Goal: Check status: Check status

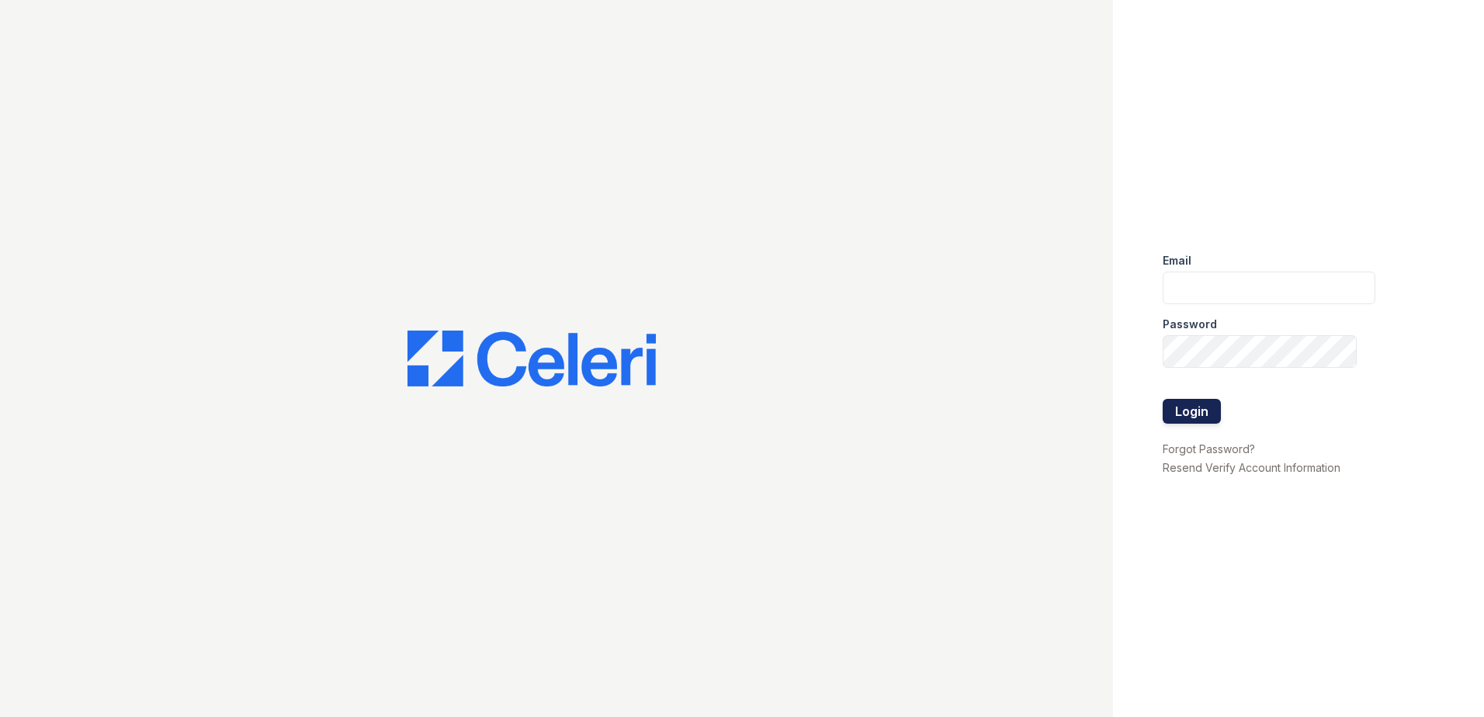
type input "[EMAIL_ADDRESS][DOMAIN_NAME]"
click at [1194, 411] on button "Login" at bounding box center [1192, 411] width 58 height 25
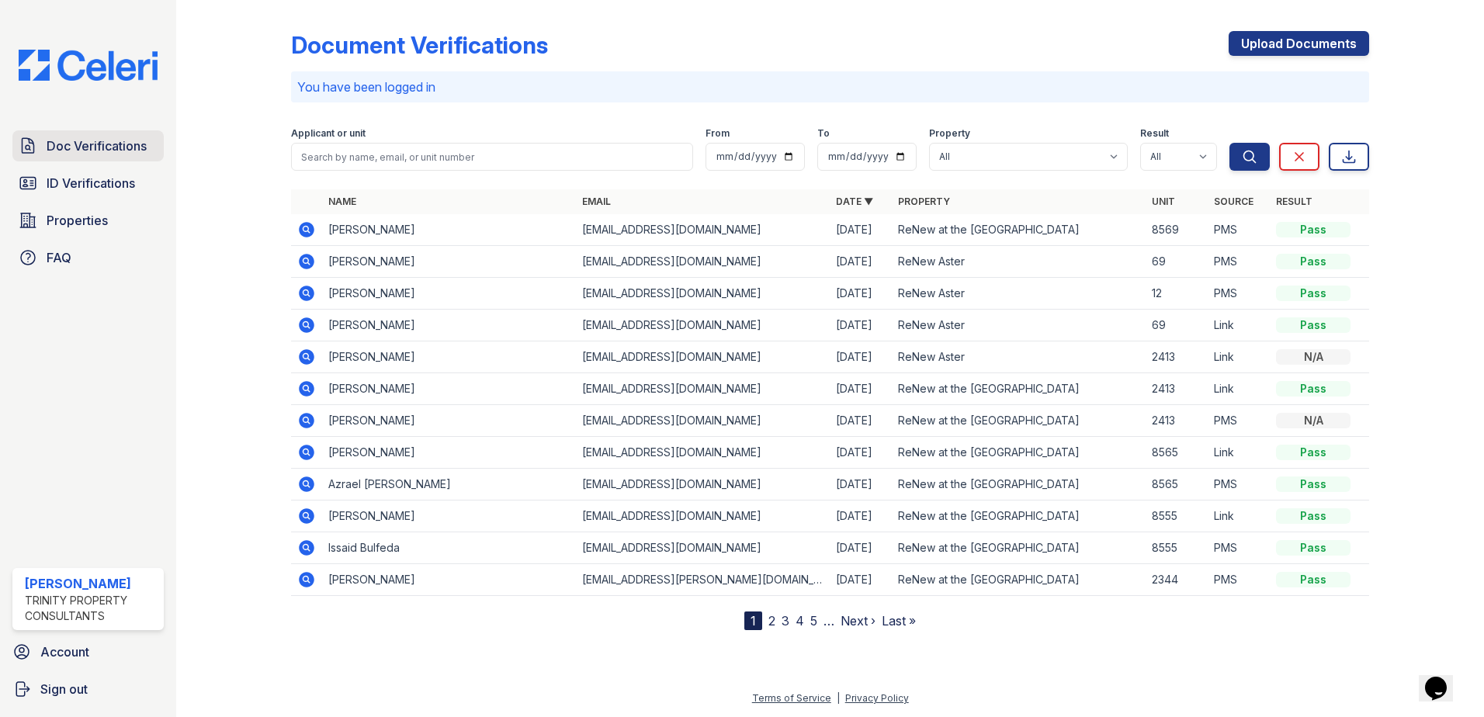
click at [81, 140] on span "Doc Verifications" at bounding box center [97, 146] width 100 height 19
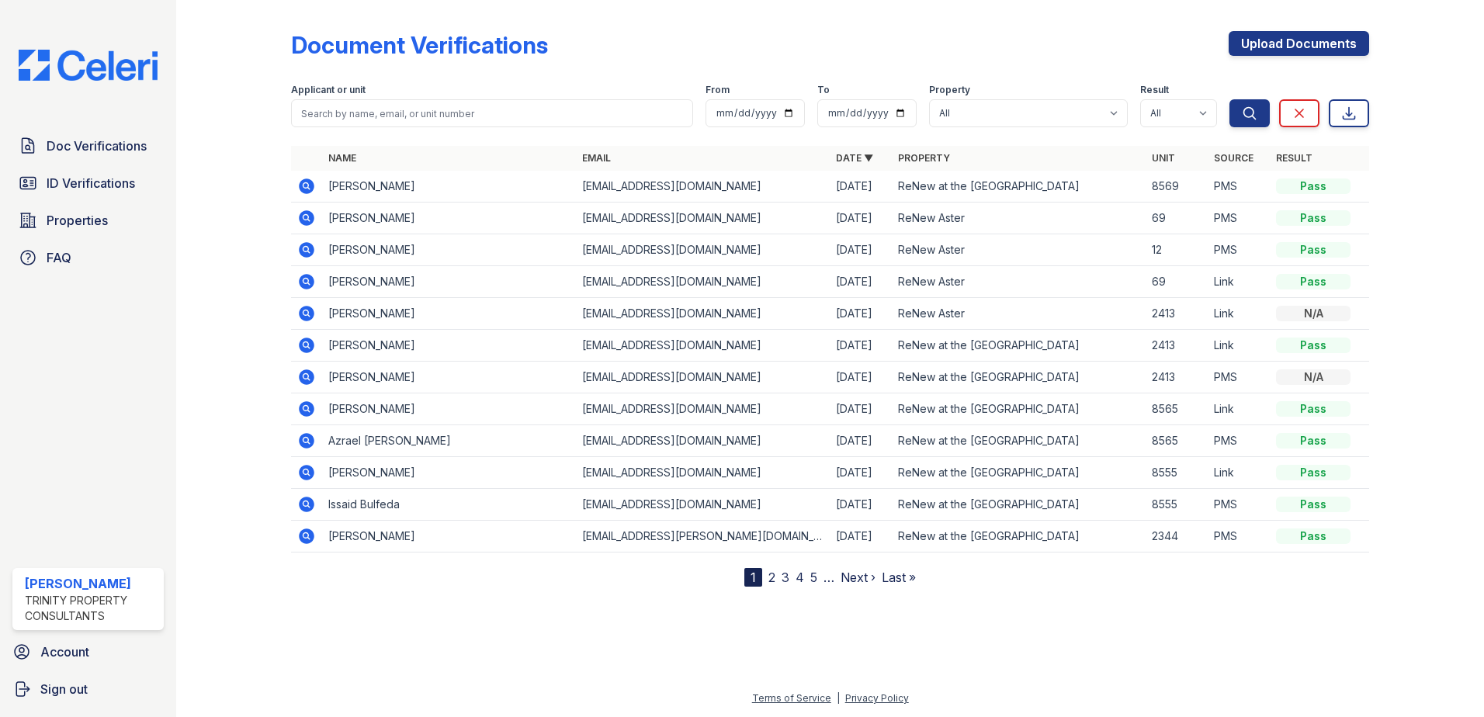
click at [311, 182] on icon at bounding box center [307, 187] width 16 height 16
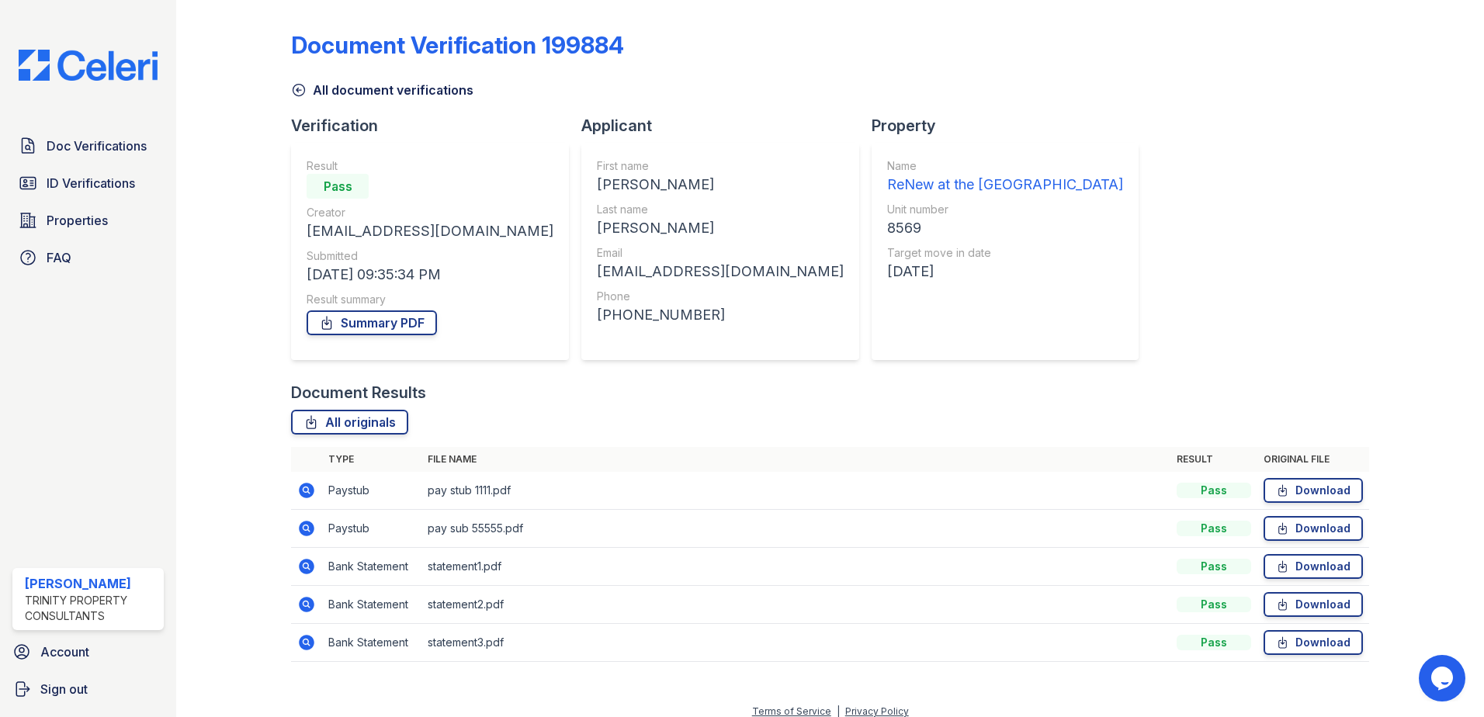
click at [307, 484] on icon at bounding box center [307, 491] width 16 height 16
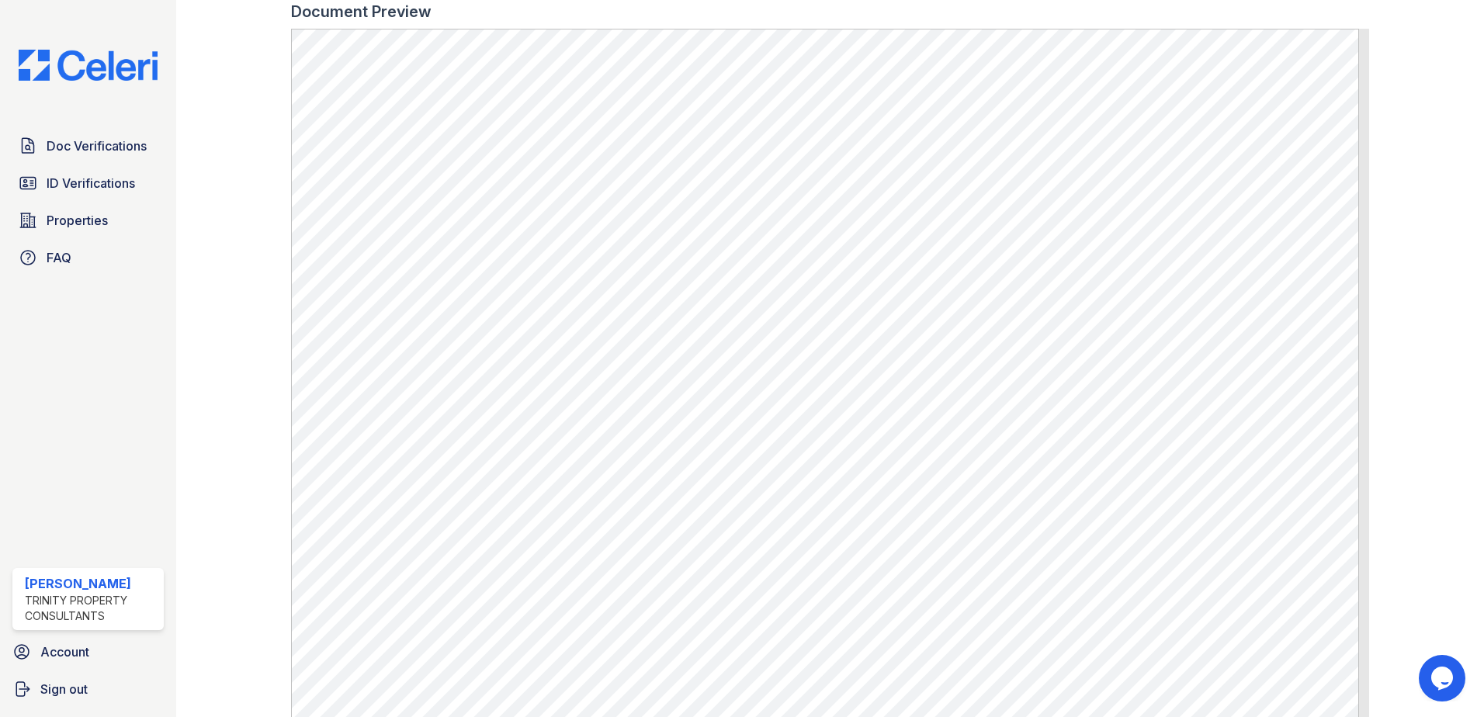
scroll to position [821, 0]
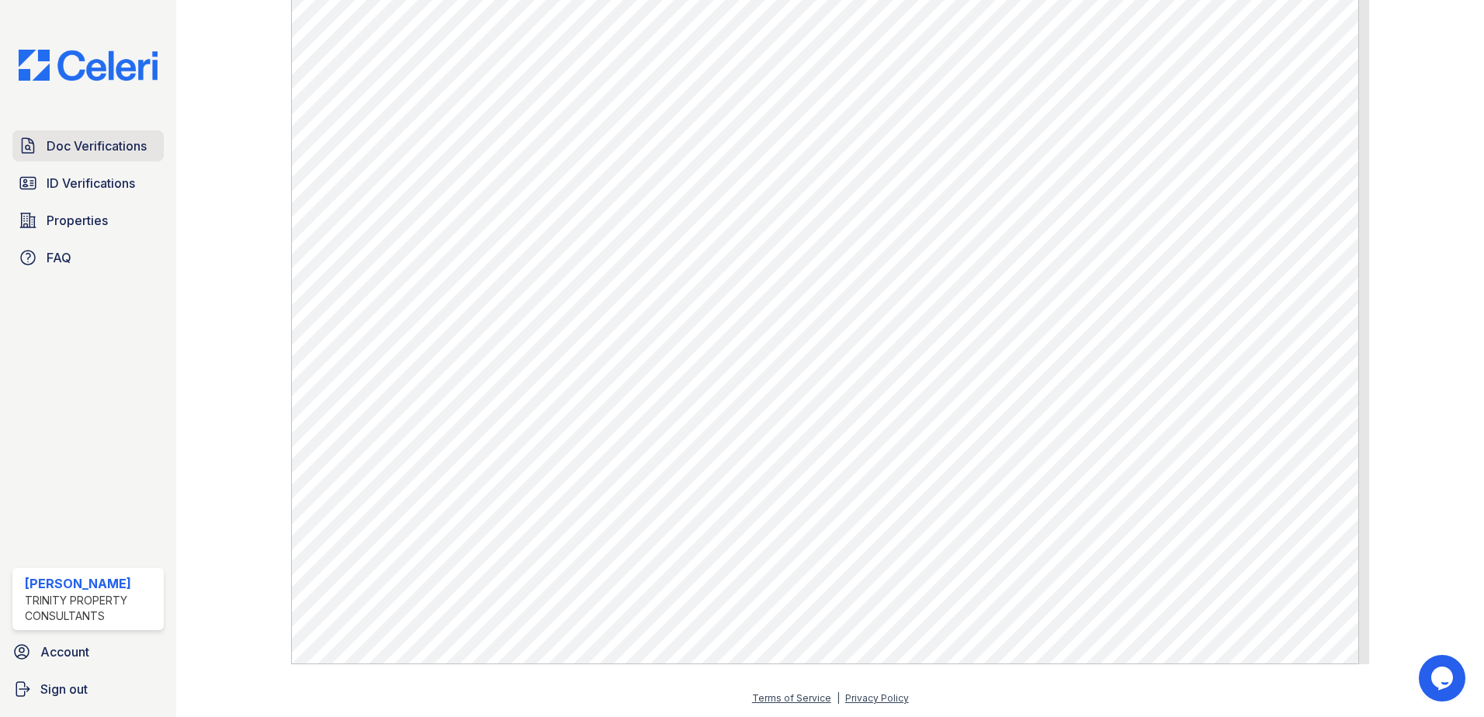
click at [136, 146] on span "Doc Verifications" at bounding box center [97, 146] width 100 height 19
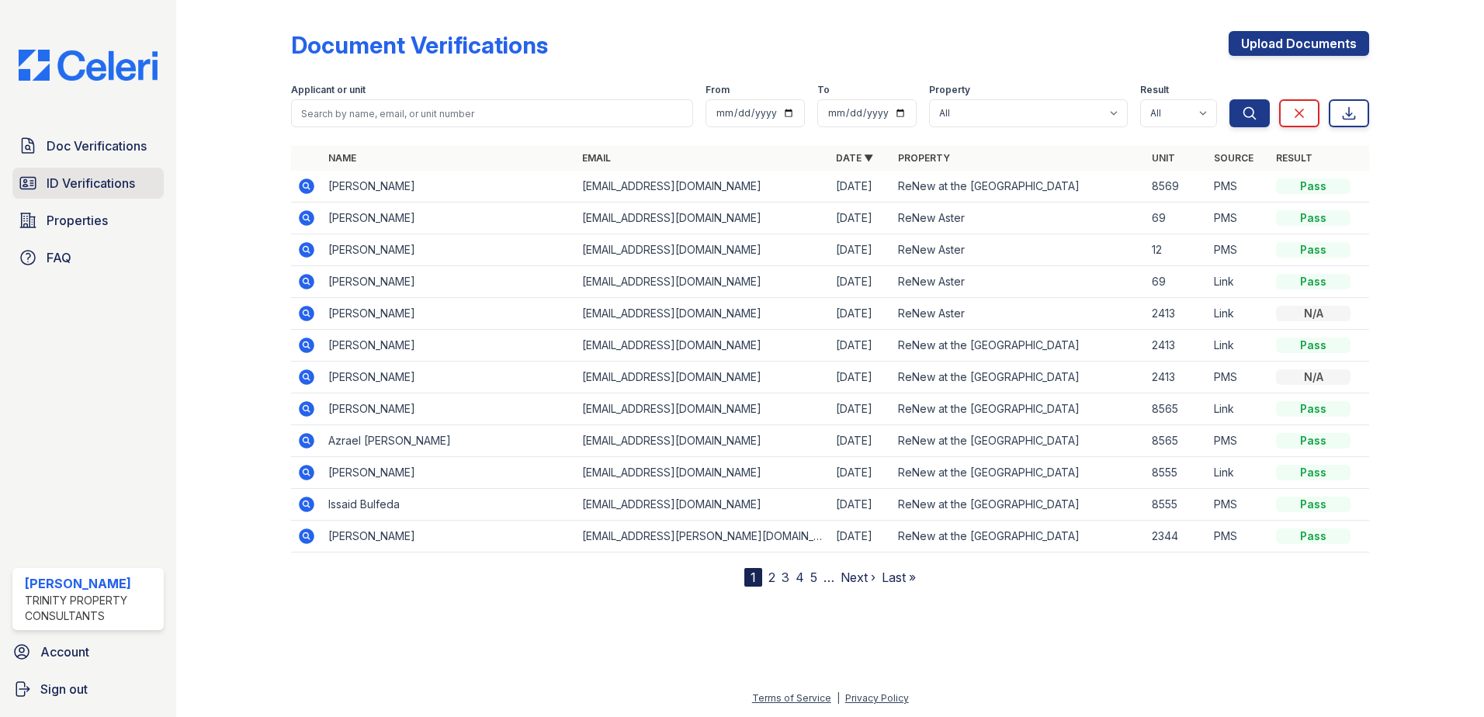
click at [137, 184] on link "ID Verifications" at bounding box center [87, 183] width 151 height 31
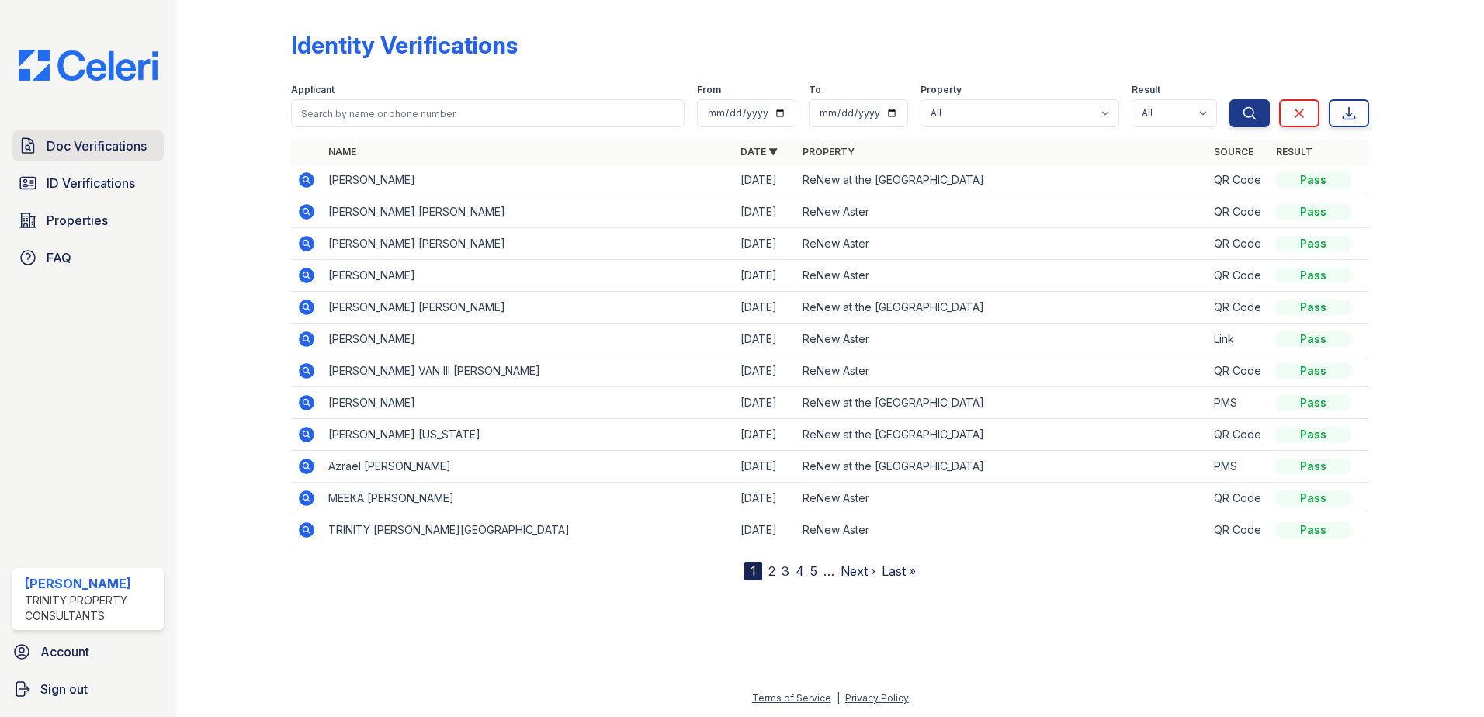
click at [60, 149] on span "Doc Verifications" at bounding box center [97, 146] width 100 height 19
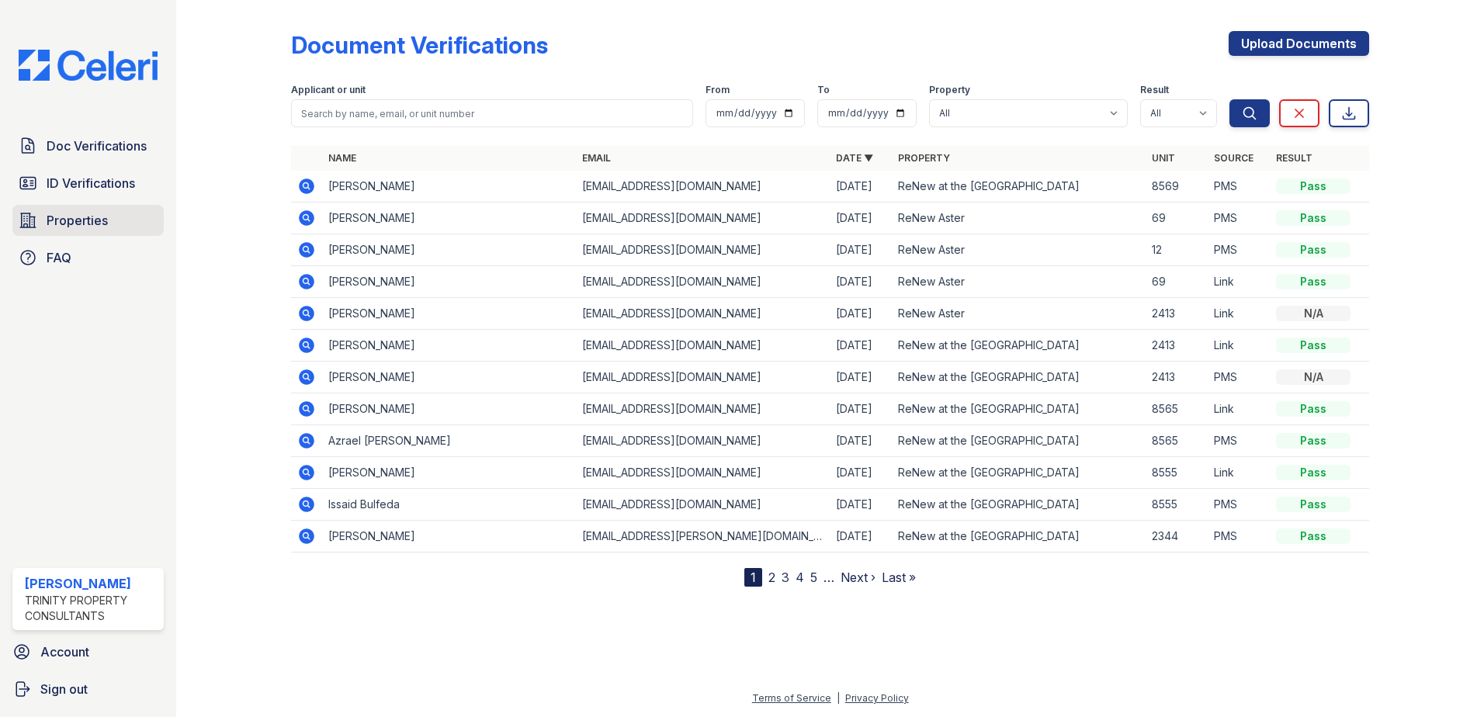
click at [65, 228] on span "Properties" at bounding box center [77, 220] width 61 height 19
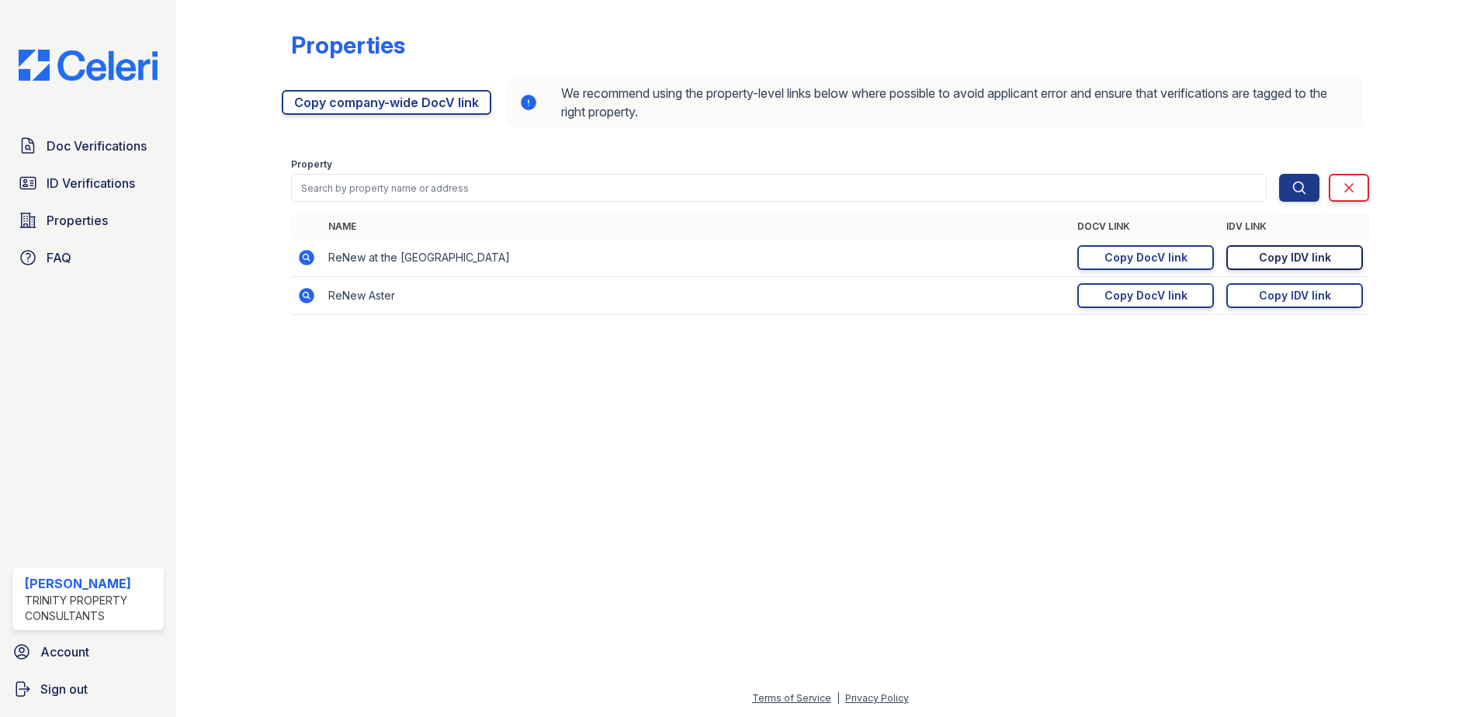
click at [1285, 261] on div "Copy IDV link" at bounding box center [1295, 258] width 72 height 16
click at [112, 159] on link "Doc Verifications" at bounding box center [87, 145] width 151 height 31
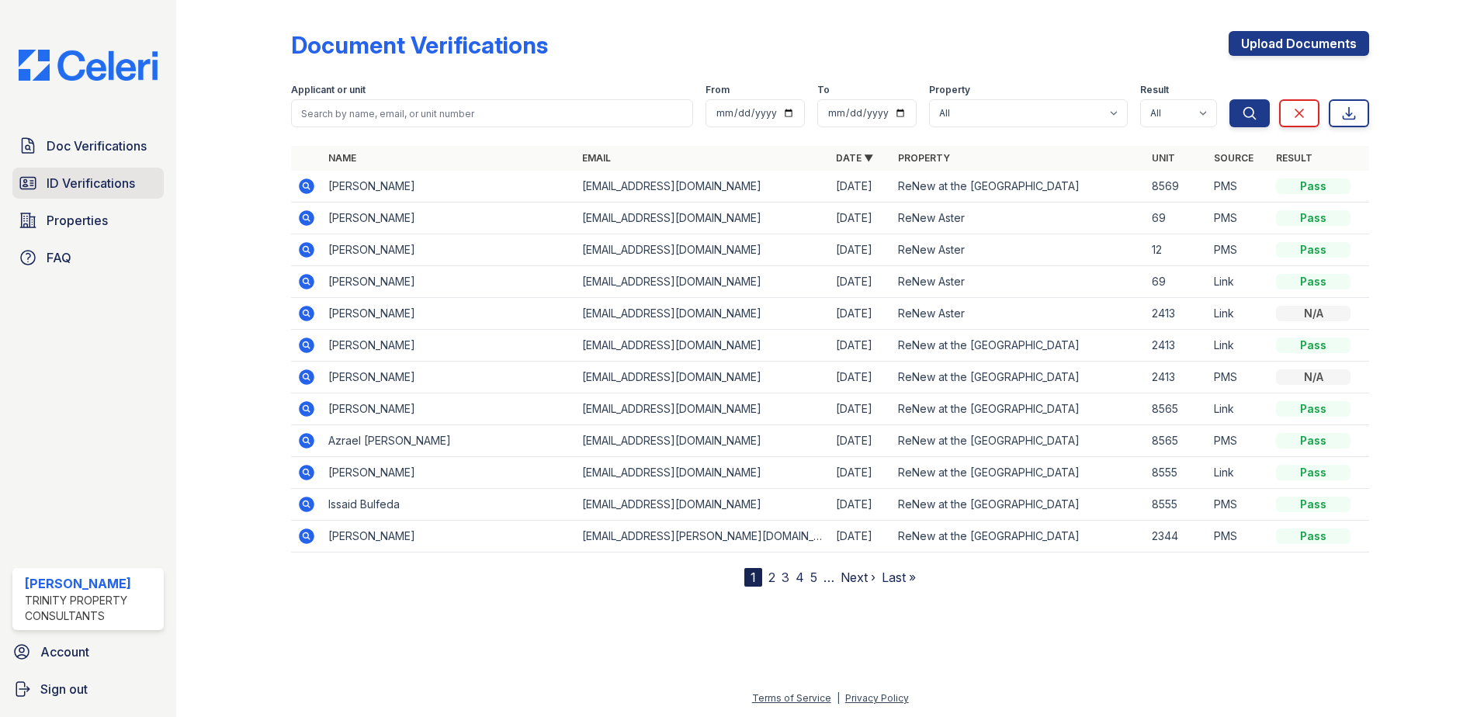
click at [101, 194] on link "ID Verifications" at bounding box center [87, 183] width 151 height 31
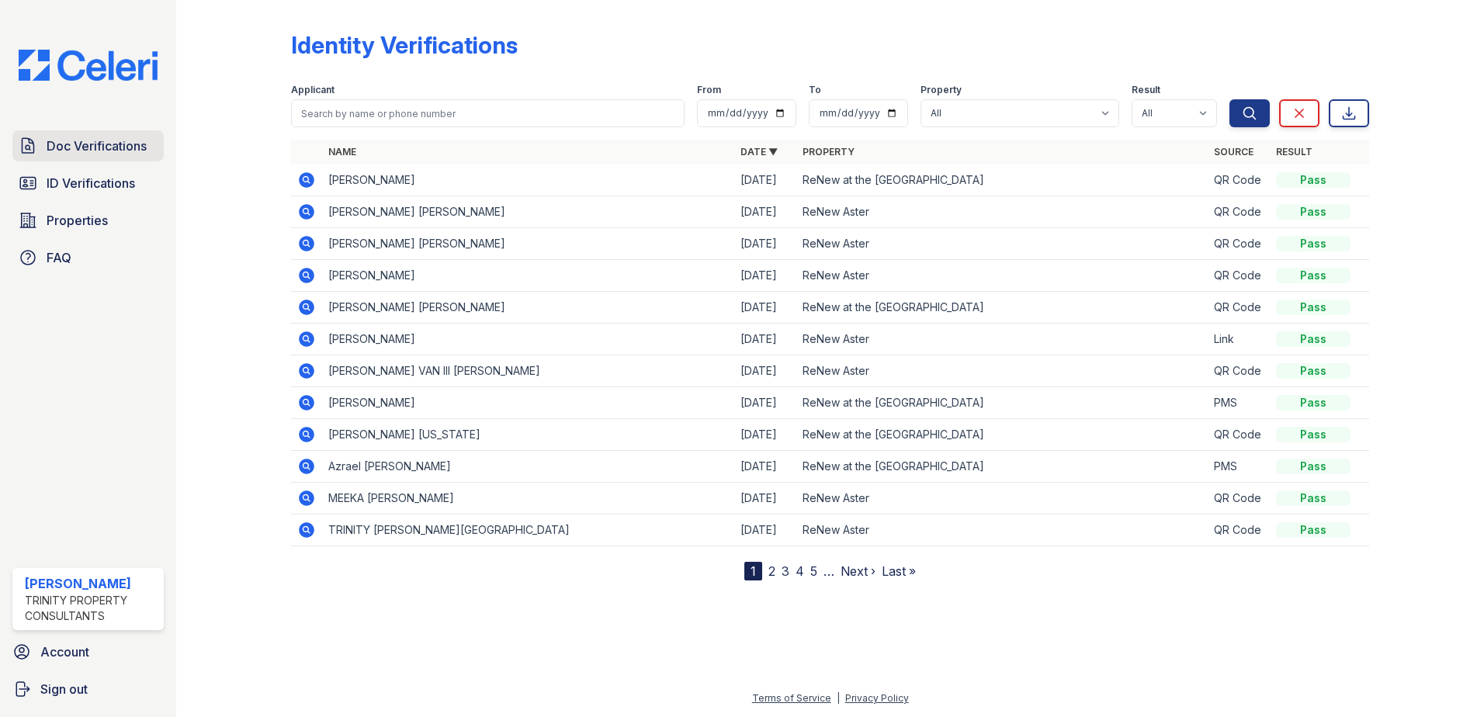
click at [123, 146] on span "Doc Verifications" at bounding box center [97, 146] width 100 height 19
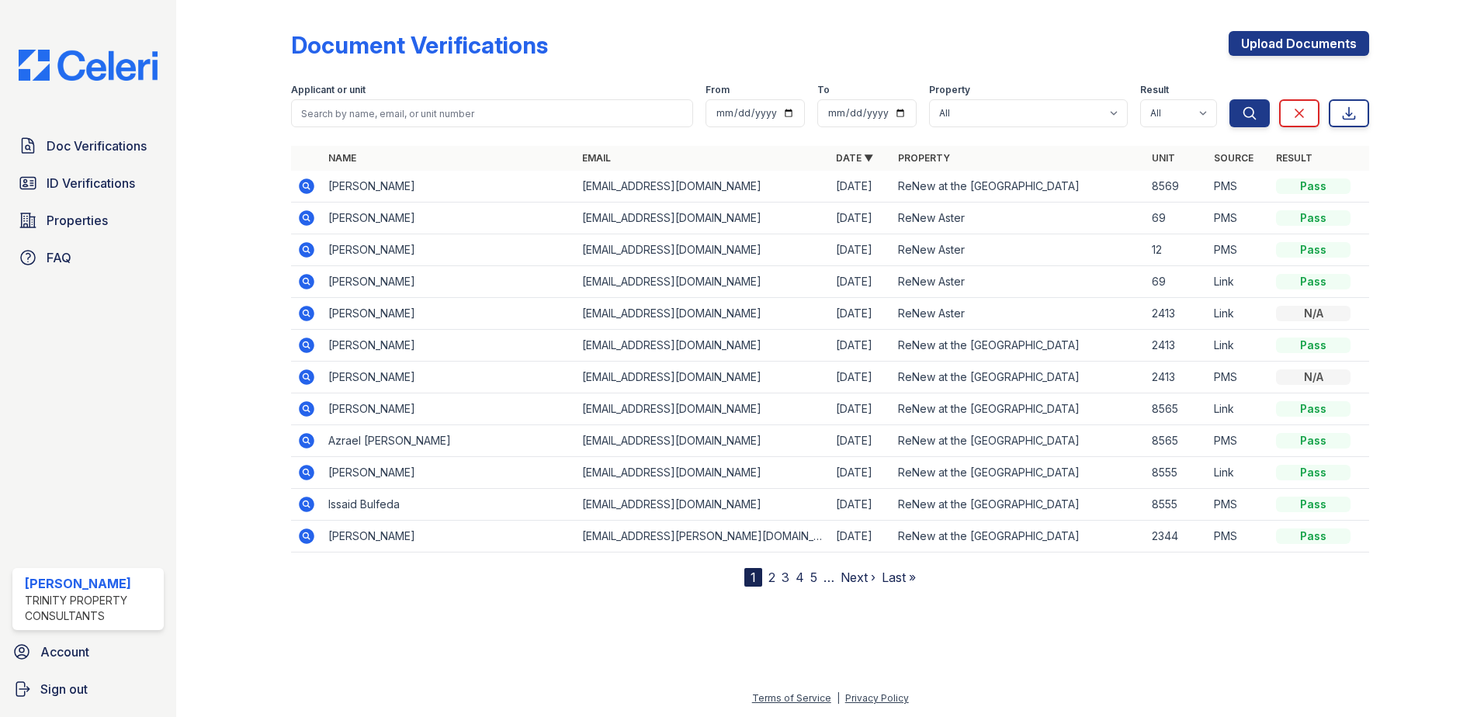
click at [308, 193] on icon at bounding box center [307, 187] width 16 height 16
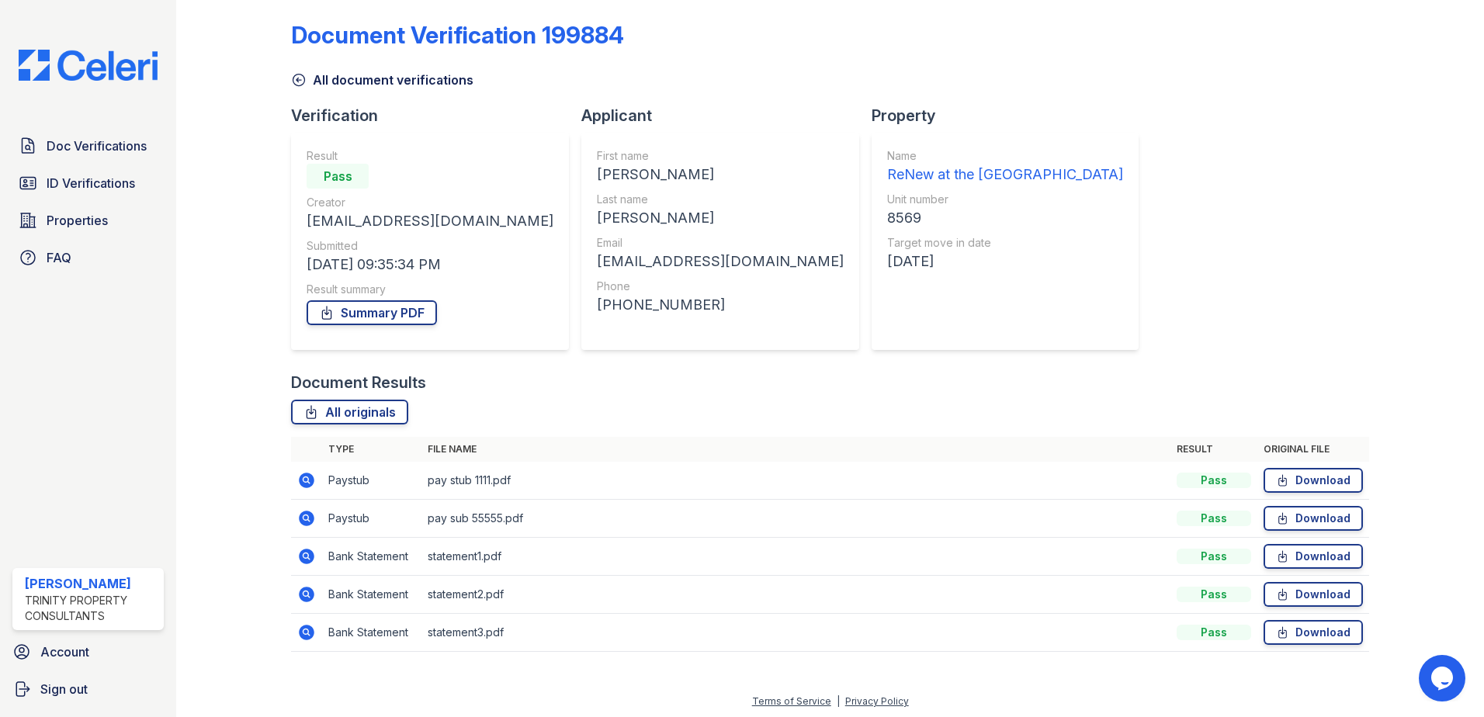
scroll to position [13, 0]
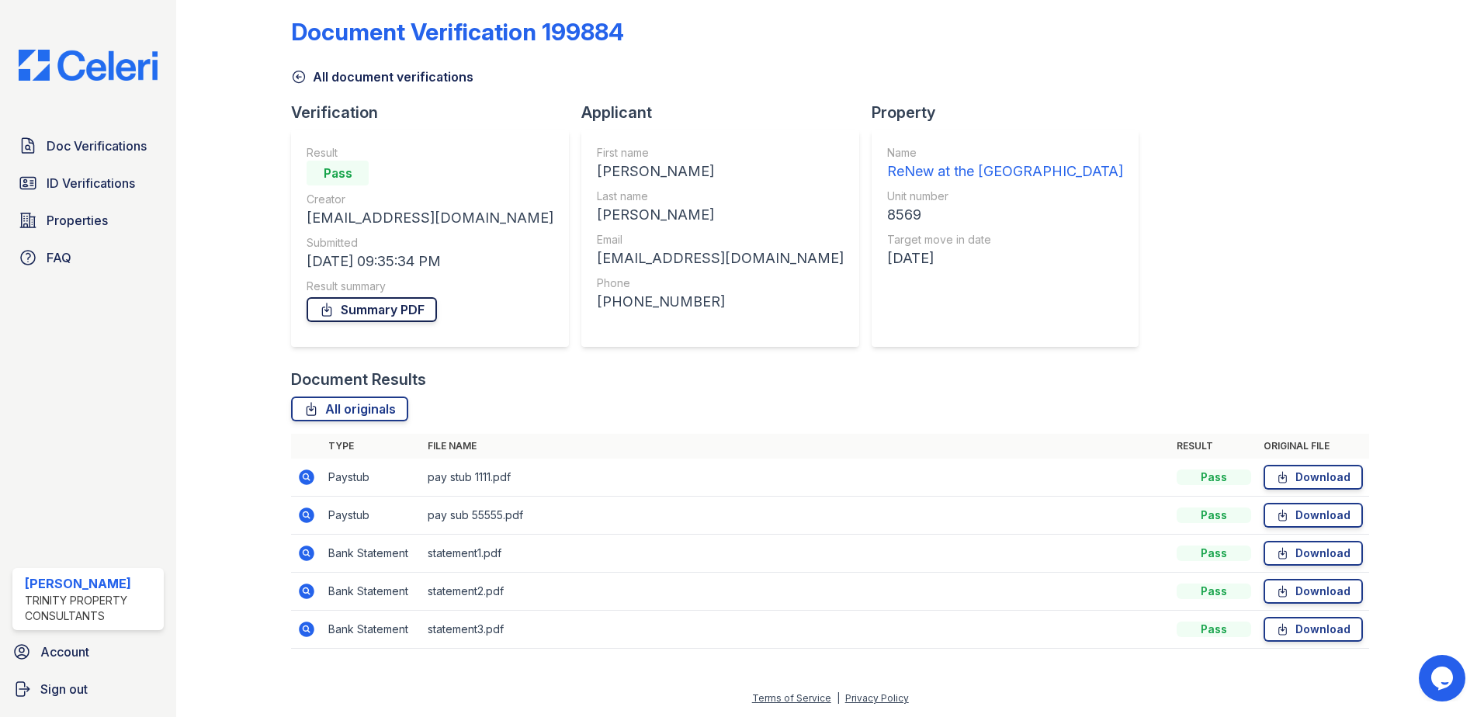
click at [378, 312] on link "Summary PDF" at bounding box center [372, 309] width 130 height 25
click at [308, 477] on icon at bounding box center [307, 478] width 16 height 16
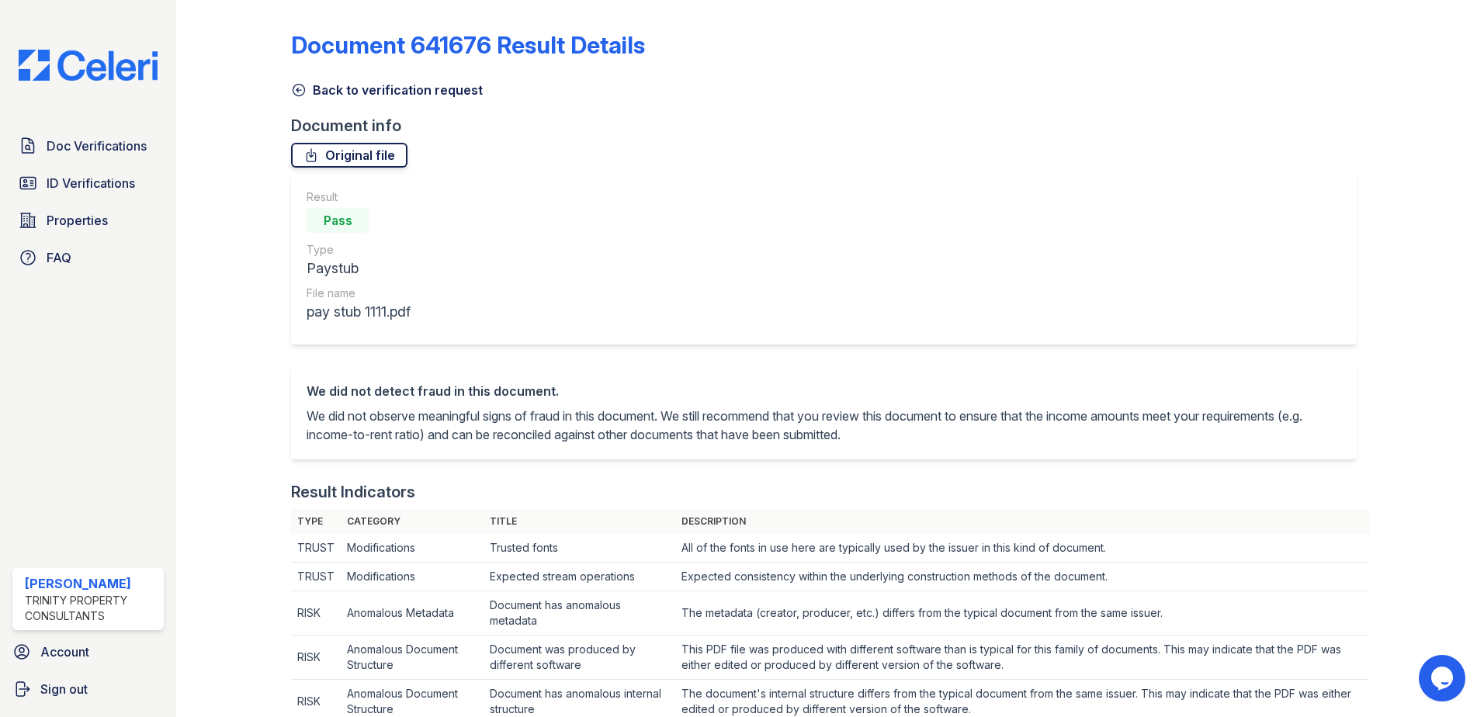
click at [347, 159] on link "Original file" at bounding box center [349, 155] width 116 height 25
click at [296, 92] on icon at bounding box center [299, 90] width 16 height 16
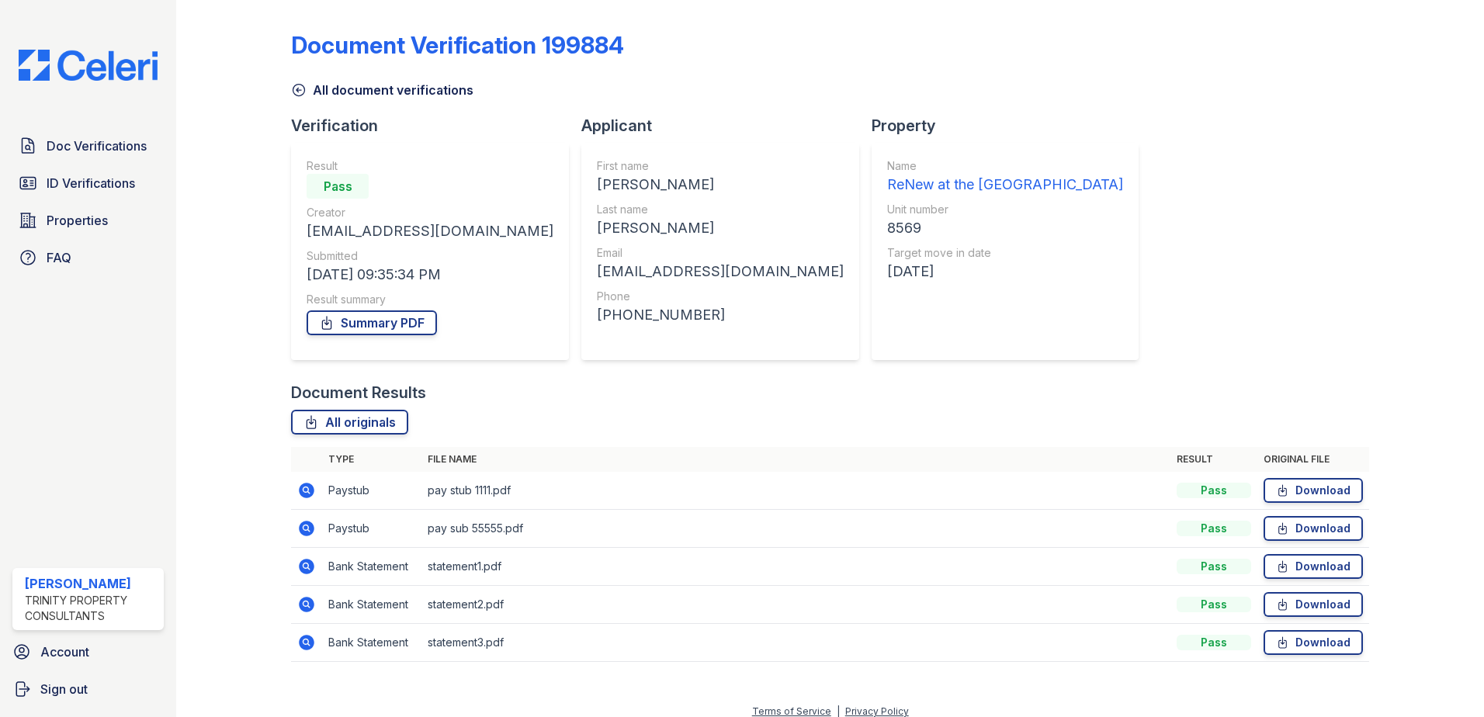
click at [304, 569] on icon at bounding box center [307, 567] width 16 height 16
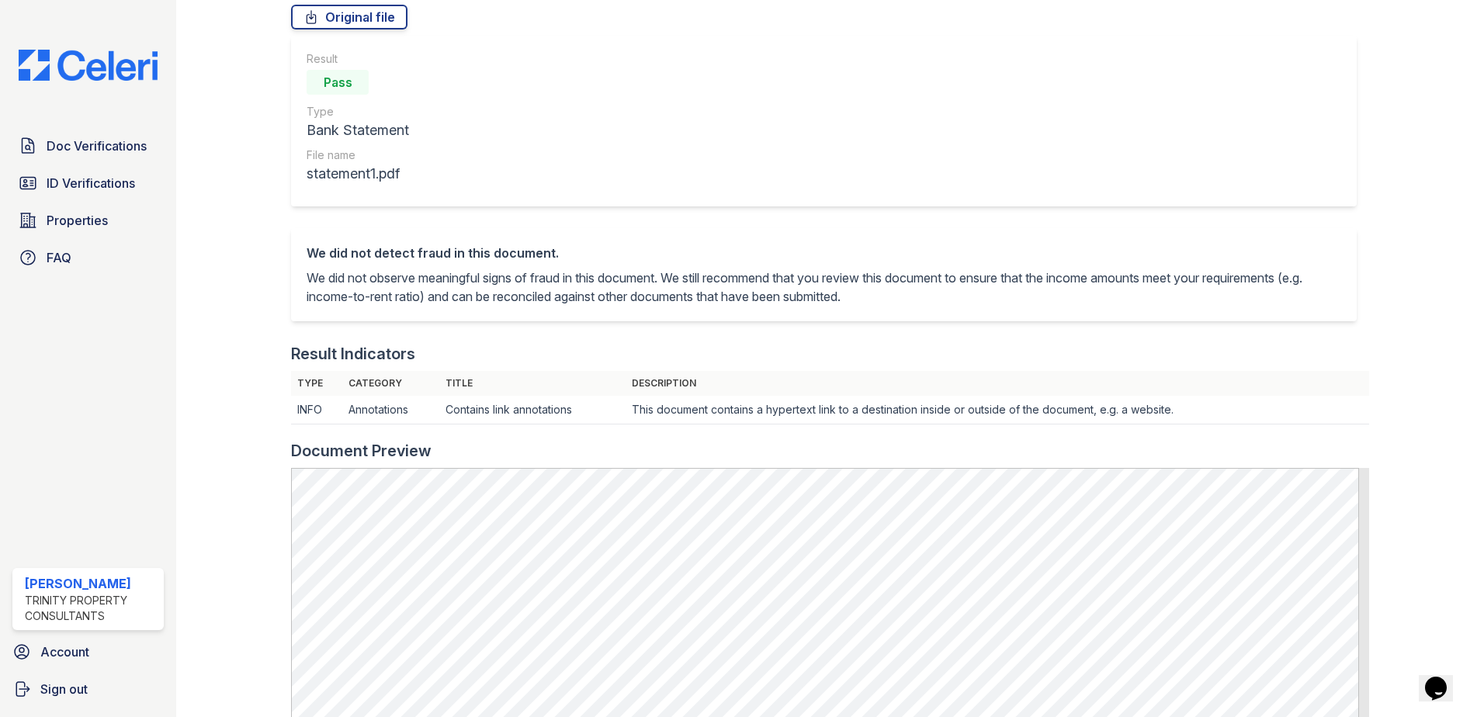
scroll to position [388, 0]
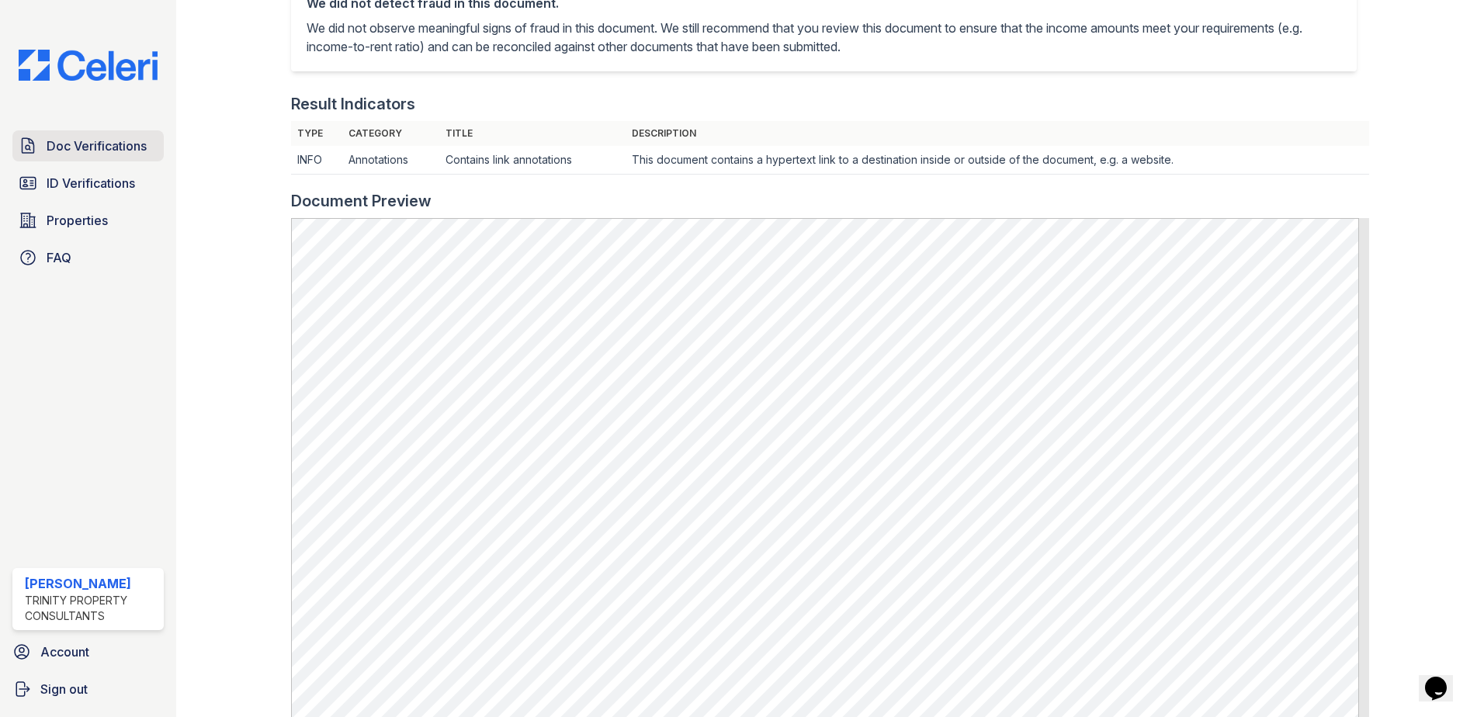
click at [105, 131] on link "Doc Verifications" at bounding box center [87, 145] width 151 height 31
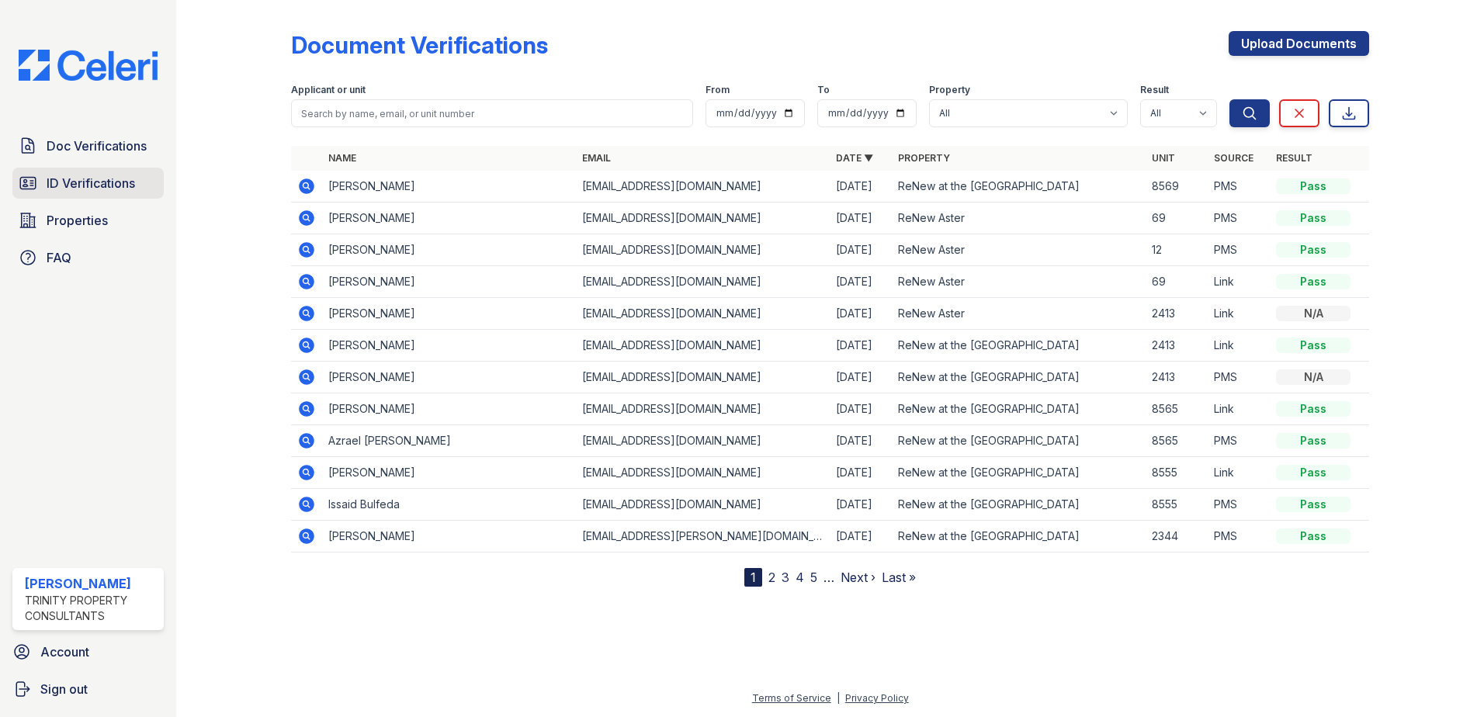
click at [91, 186] on span "ID Verifications" at bounding box center [91, 183] width 89 height 19
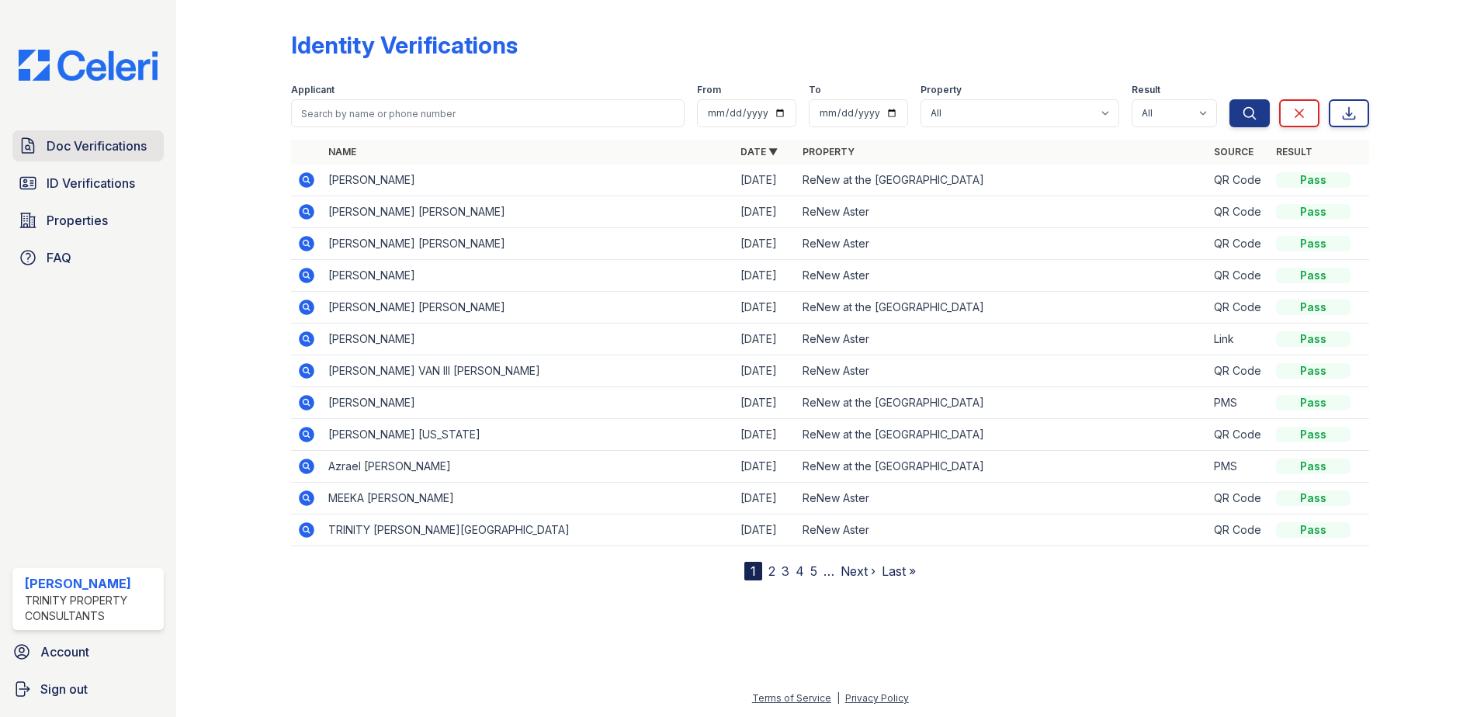
click at [110, 151] on span "Doc Verifications" at bounding box center [97, 146] width 100 height 19
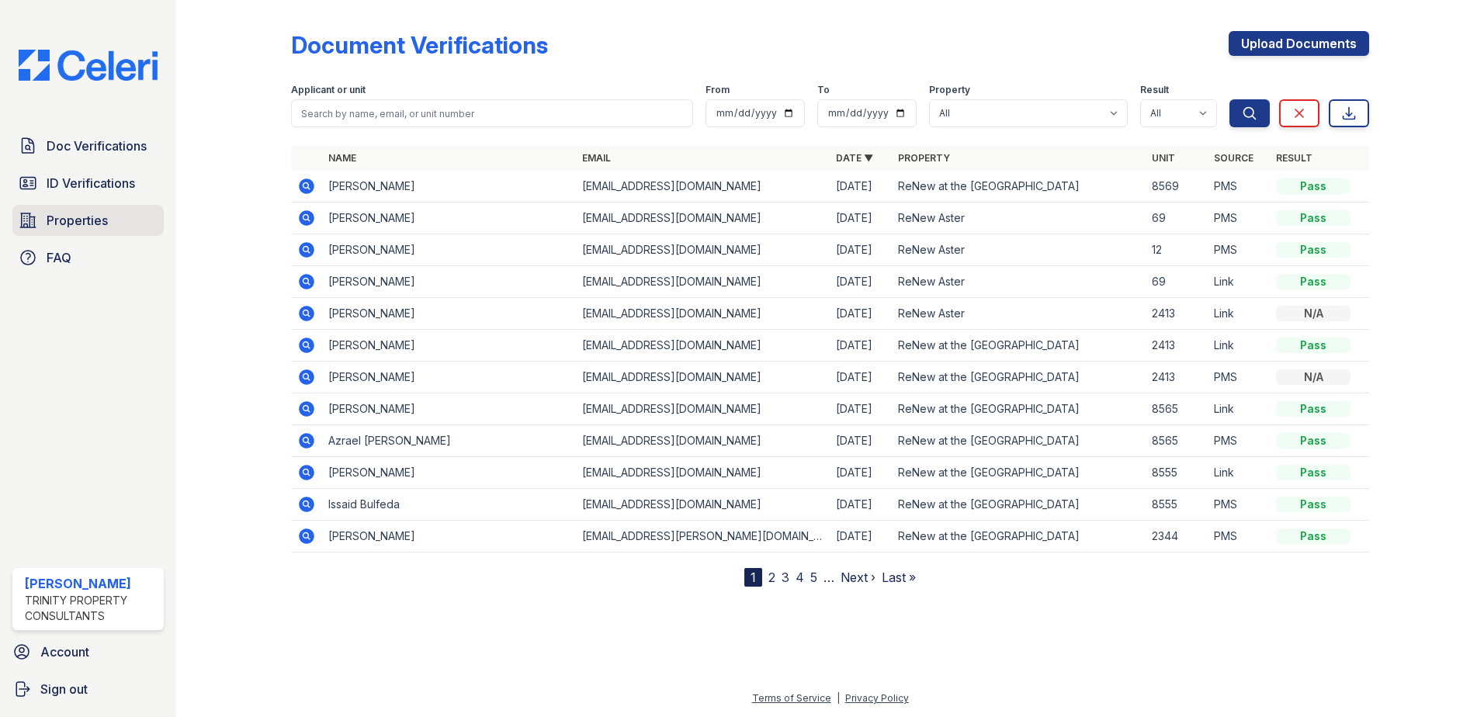
click at [98, 209] on link "Properties" at bounding box center [87, 220] width 151 height 31
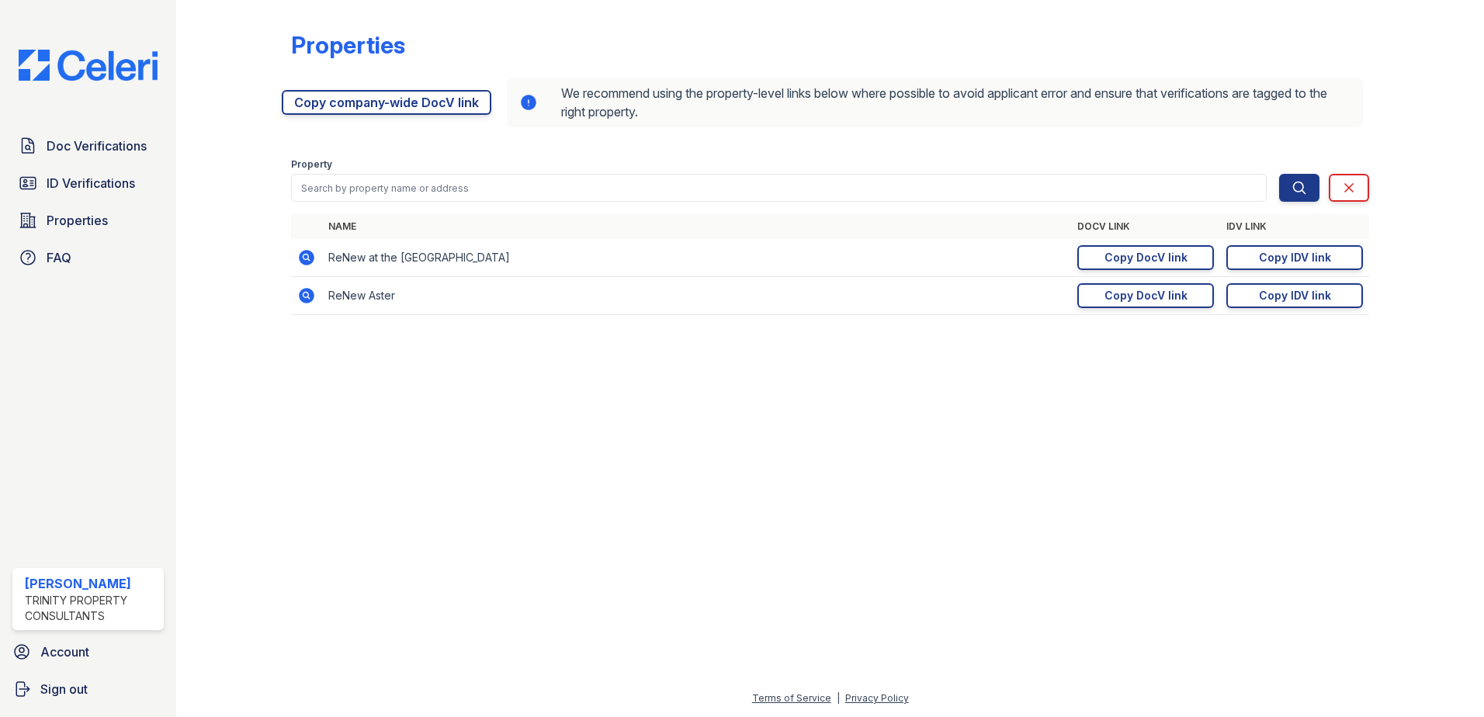
click at [106, 182] on span "ID Verifications" at bounding box center [91, 183] width 89 height 19
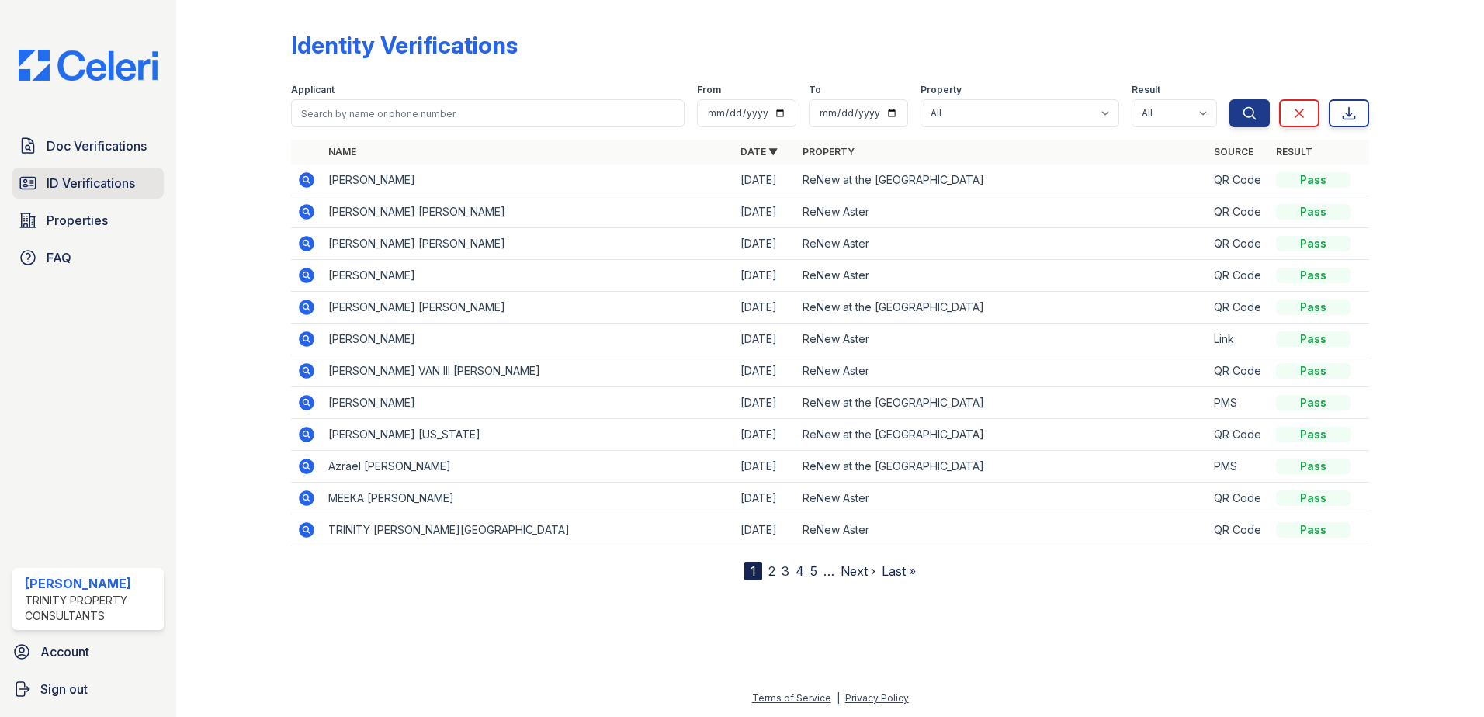
click at [115, 194] on link "ID Verifications" at bounding box center [87, 183] width 151 height 31
click at [91, 153] on span "Doc Verifications" at bounding box center [97, 146] width 100 height 19
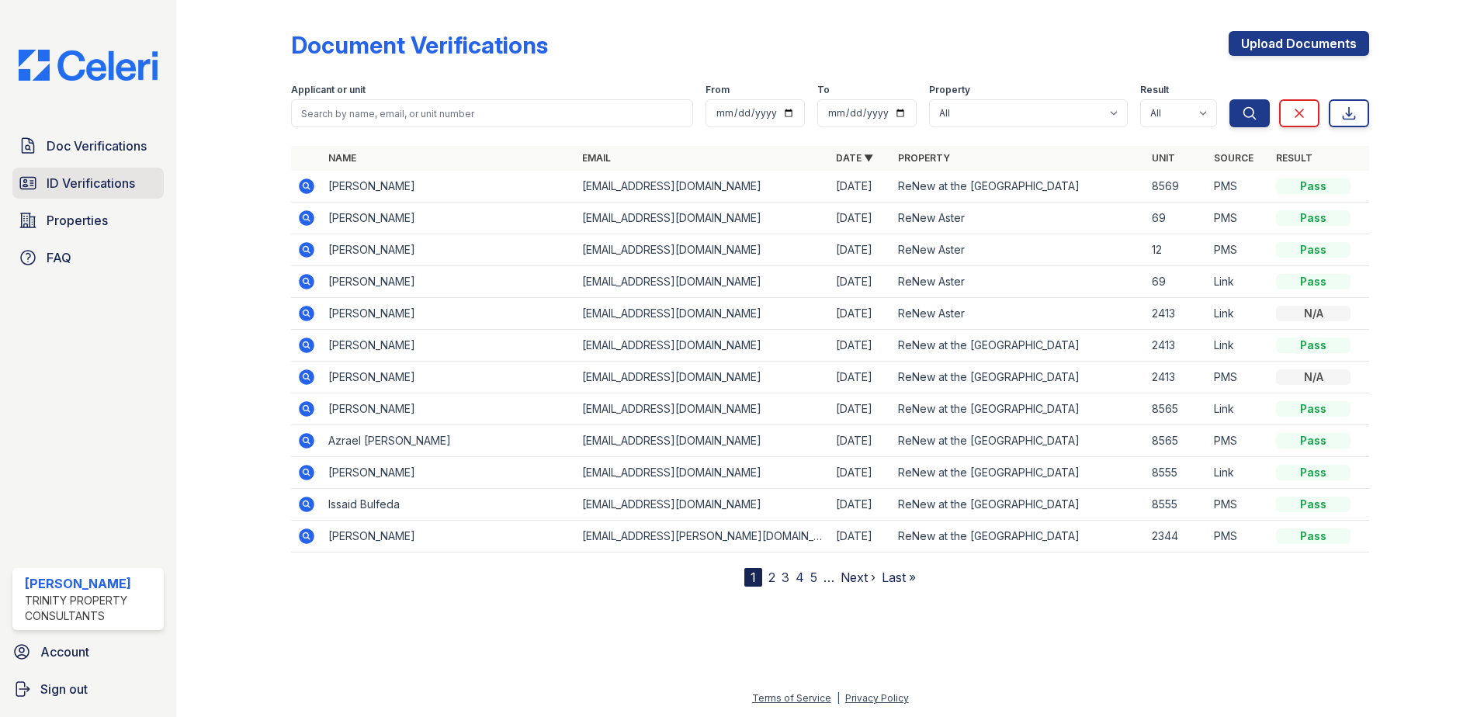
click at [71, 190] on span "ID Verifications" at bounding box center [91, 183] width 89 height 19
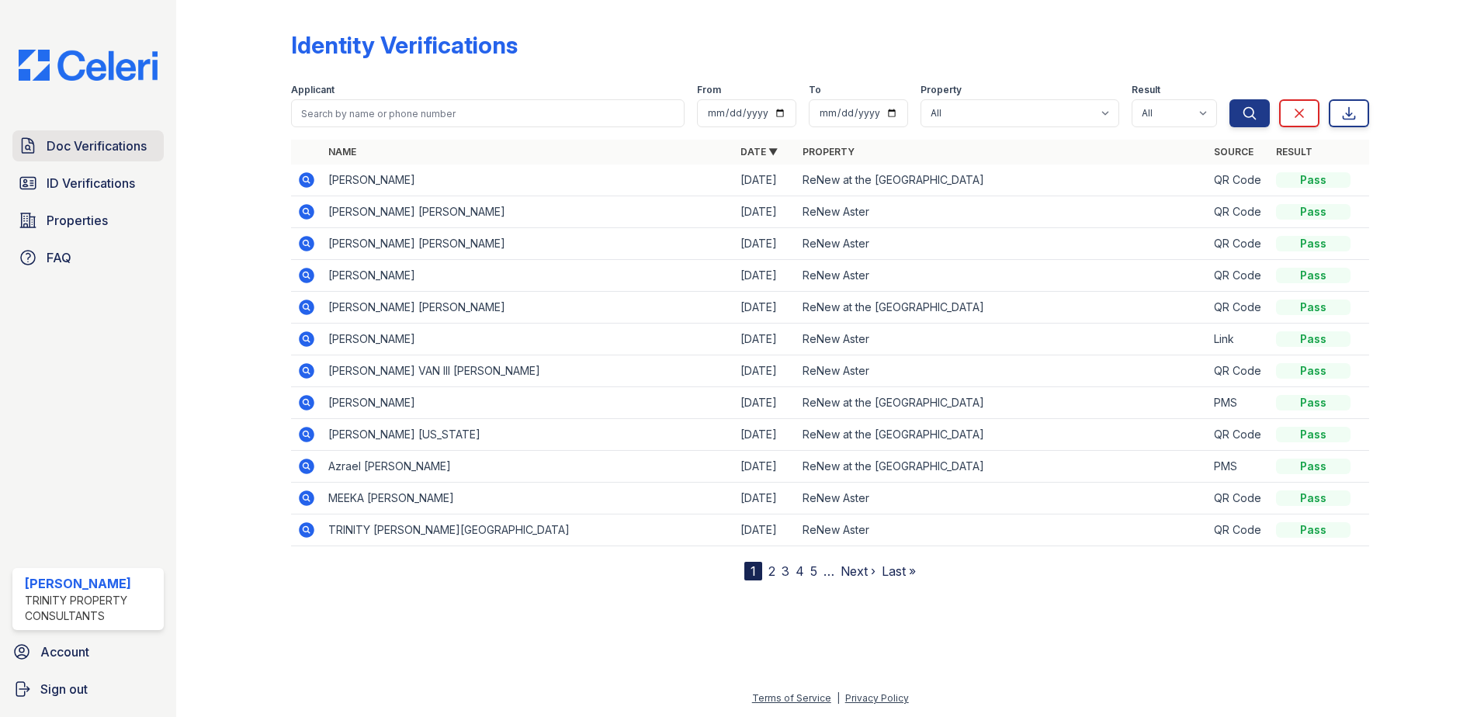
click at [109, 139] on span "Doc Verifications" at bounding box center [97, 146] width 100 height 19
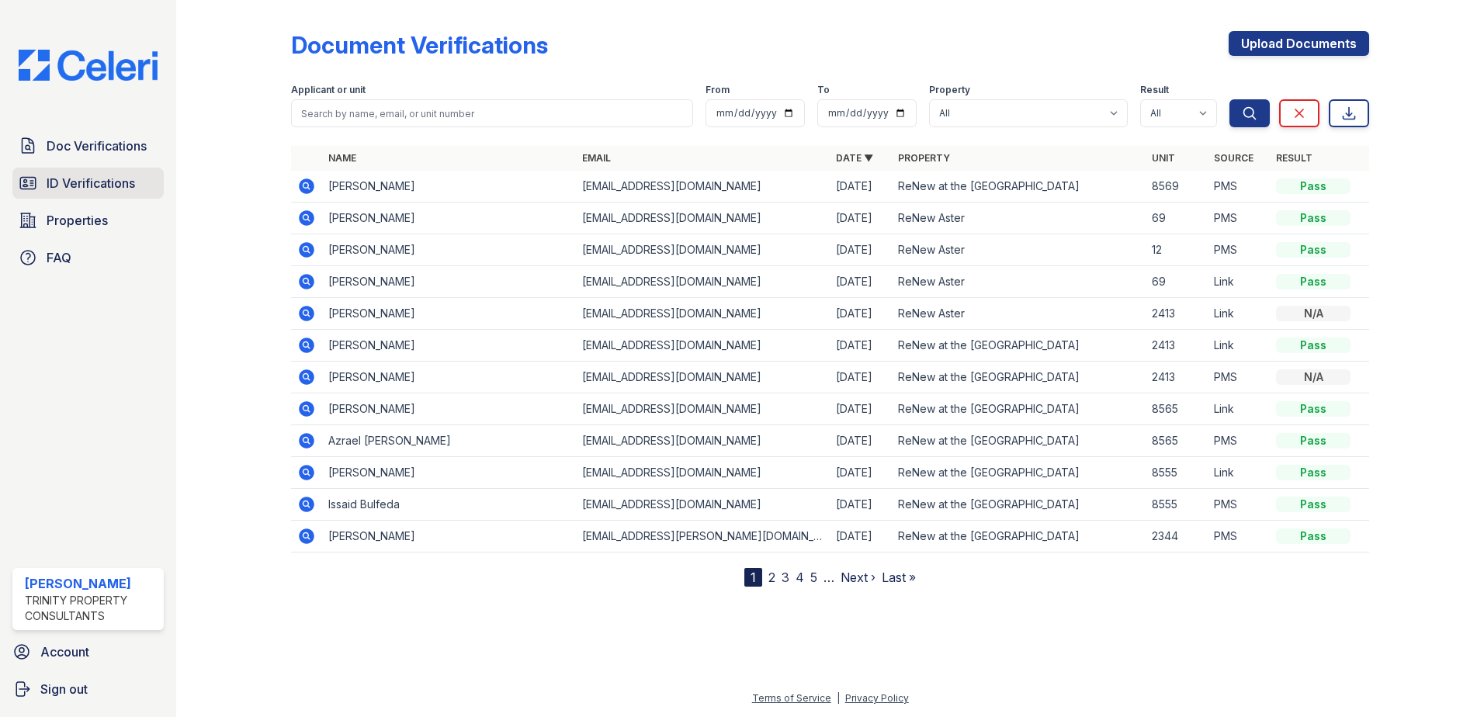
click at [101, 193] on span "ID Verifications" at bounding box center [91, 183] width 89 height 19
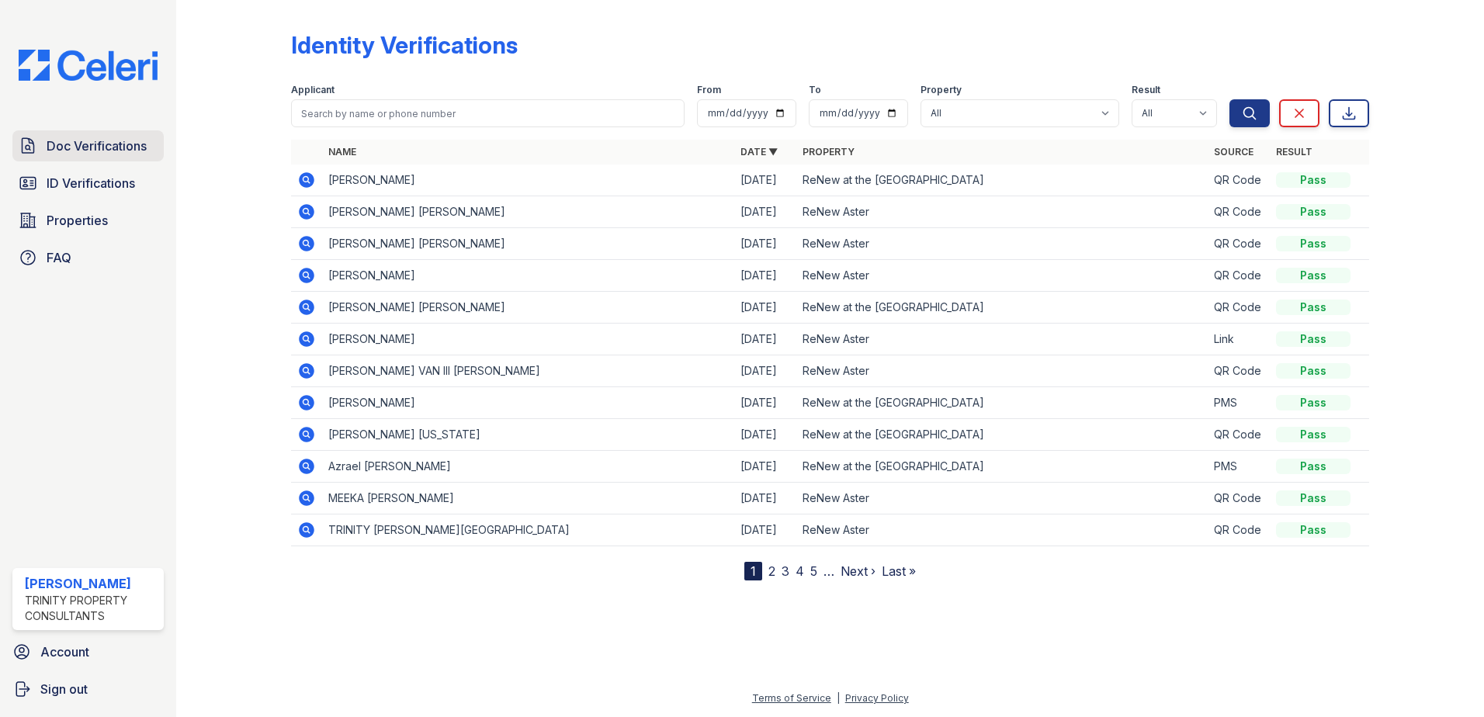
click at [106, 152] on span "Doc Verifications" at bounding box center [97, 146] width 100 height 19
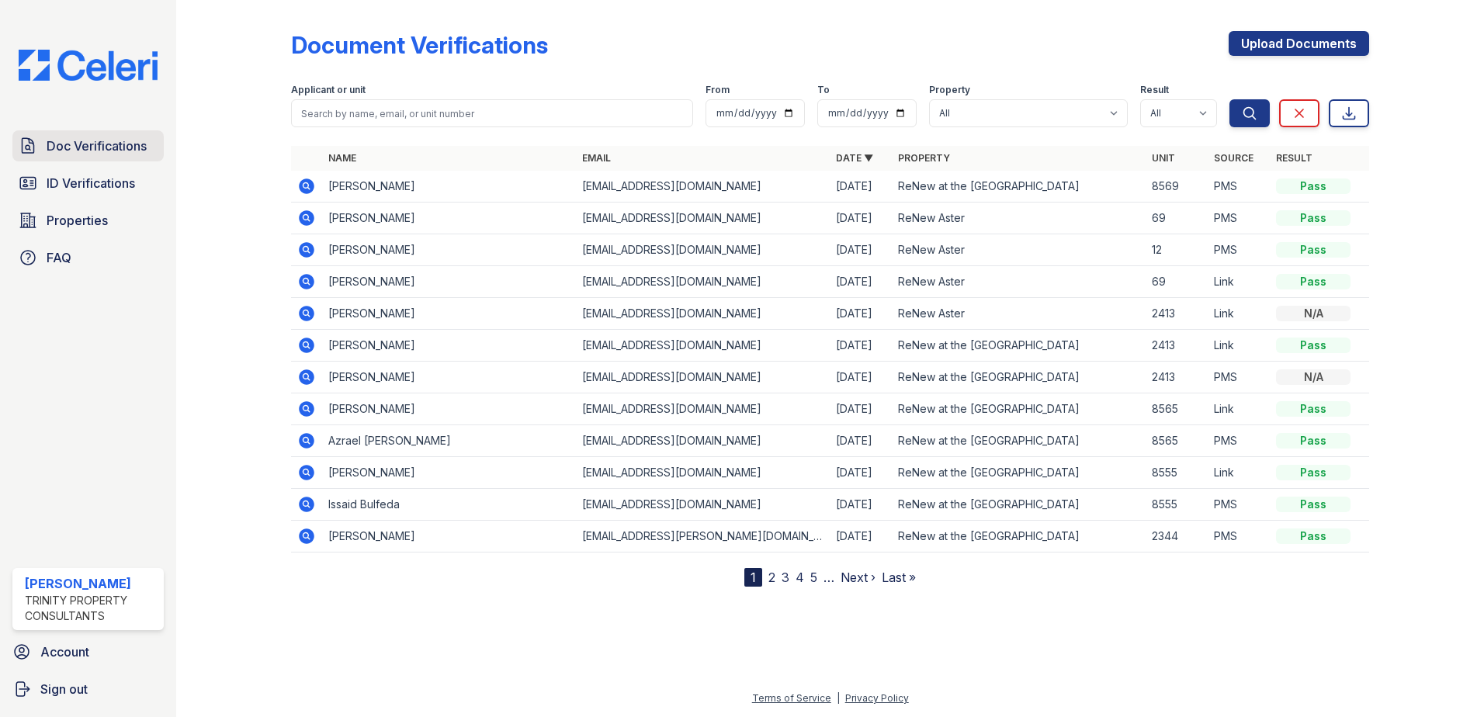
click at [92, 136] on link "Doc Verifications" at bounding box center [87, 145] width 151 height 31
click at [101, 179] on span "ID Verifications" at bounding box center [91, 183] width 89 height 19
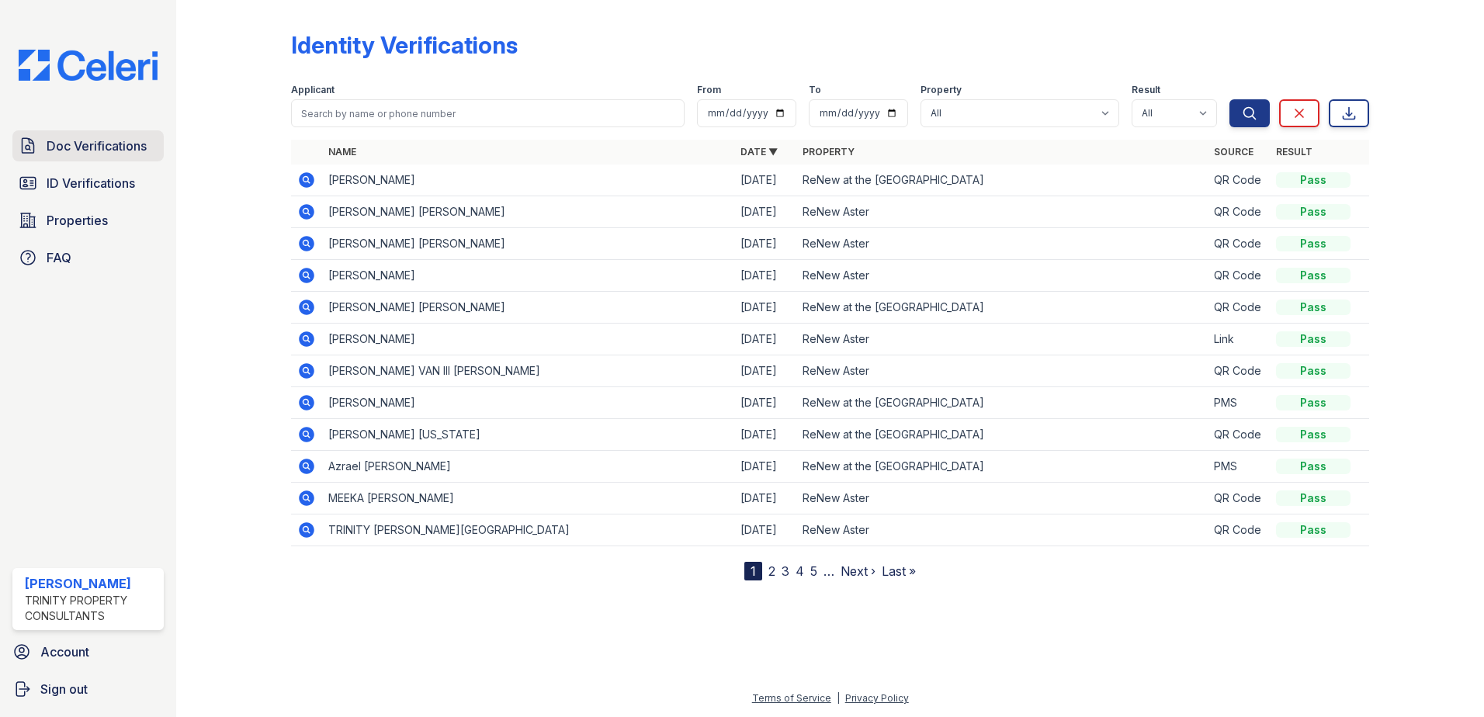
click at [102, 154] on span "Doc Verifications" at bounding box center [97, 146] width 100 height 19
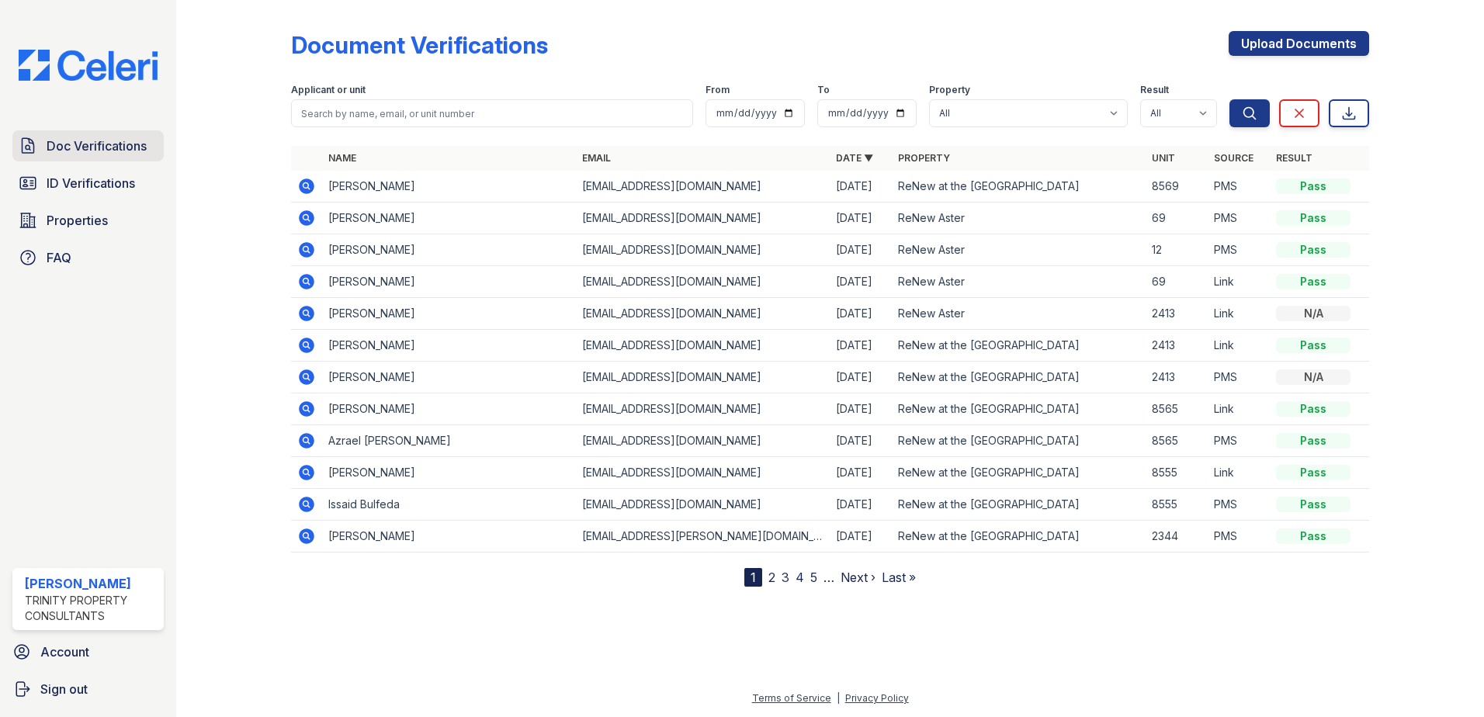
click at [132, 148] on span "Doc Verifications" at bounding box center [97, 146] width 100 height 19
click at [116, 199] on link "ID Verifications" at bounding box center [87, 183] width 151 height 31
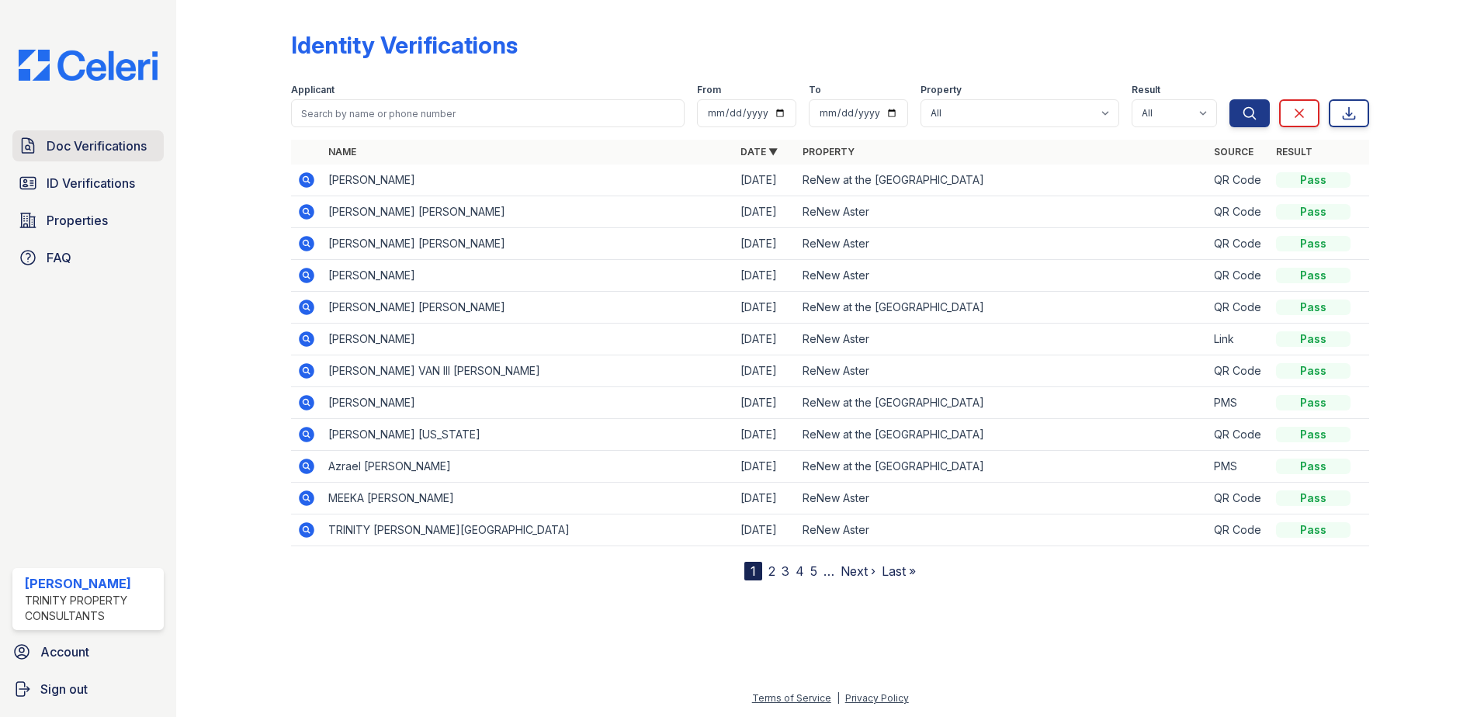
click at [137, 145] on span "Doc Verifications" at bounding box center [97, 146] width 100 height 19
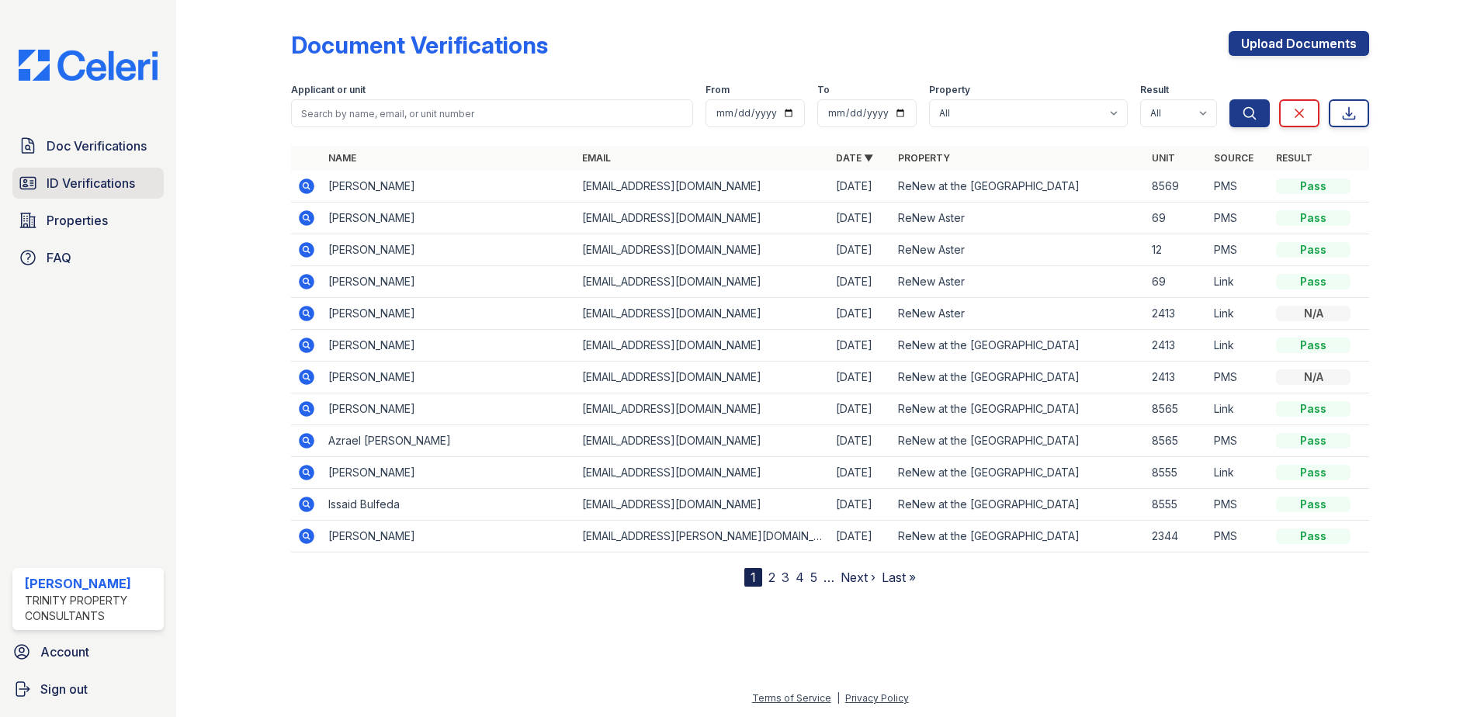
click at [117, 186] on span "ID Verifications" at bounding box center [91, 183] width 89 height 19
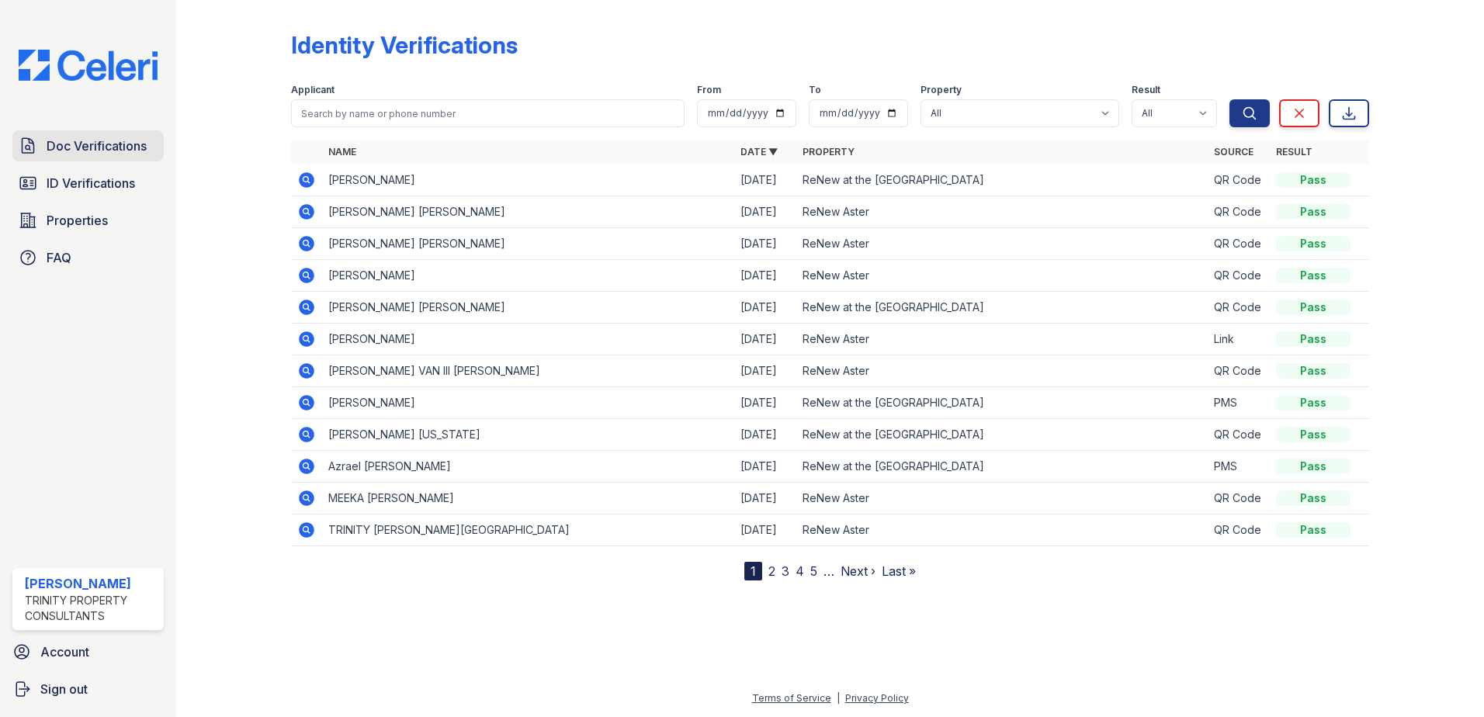
click at [111, 150] on span "Doc Verifications" at bounding box center [97, 146] width 100 height 19
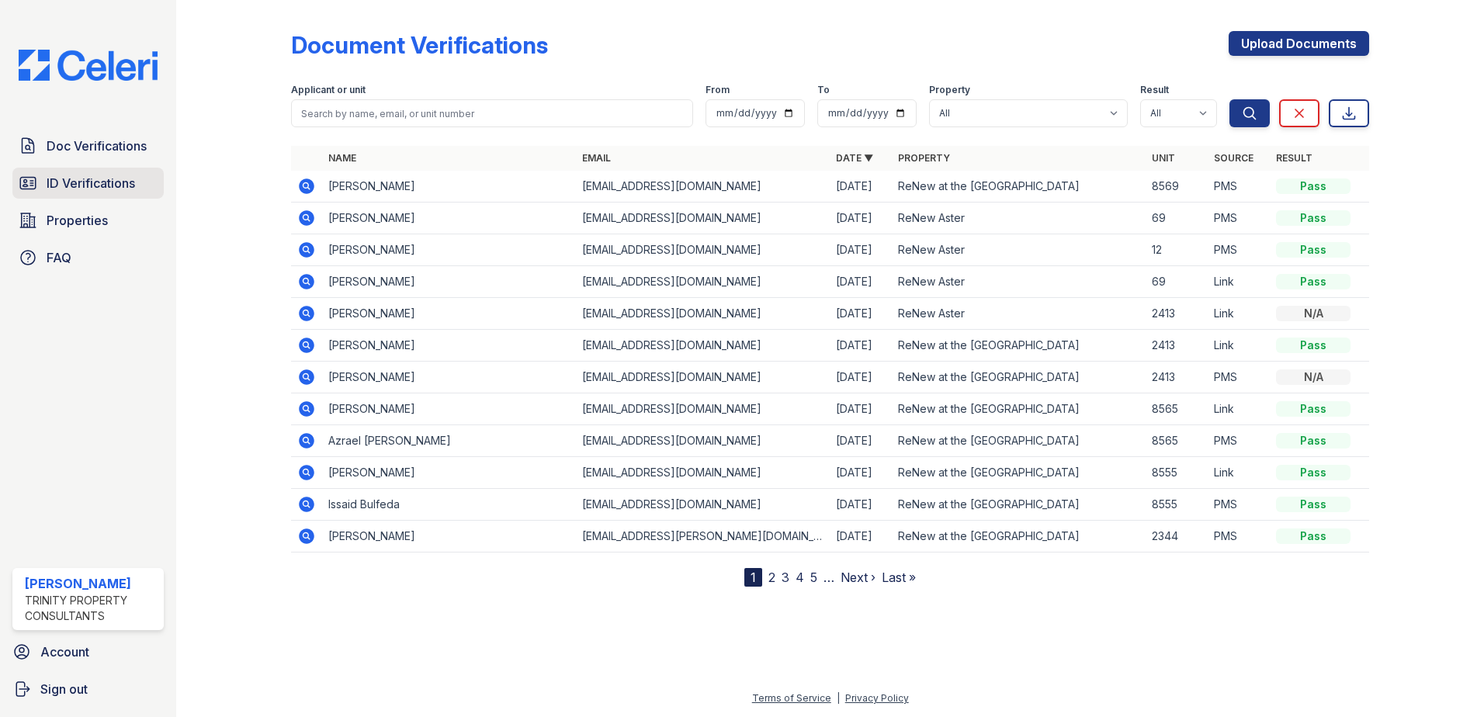
click at [113, 189] on span "ID Verifications" at bounding box center [91, 183] width 89 height 19
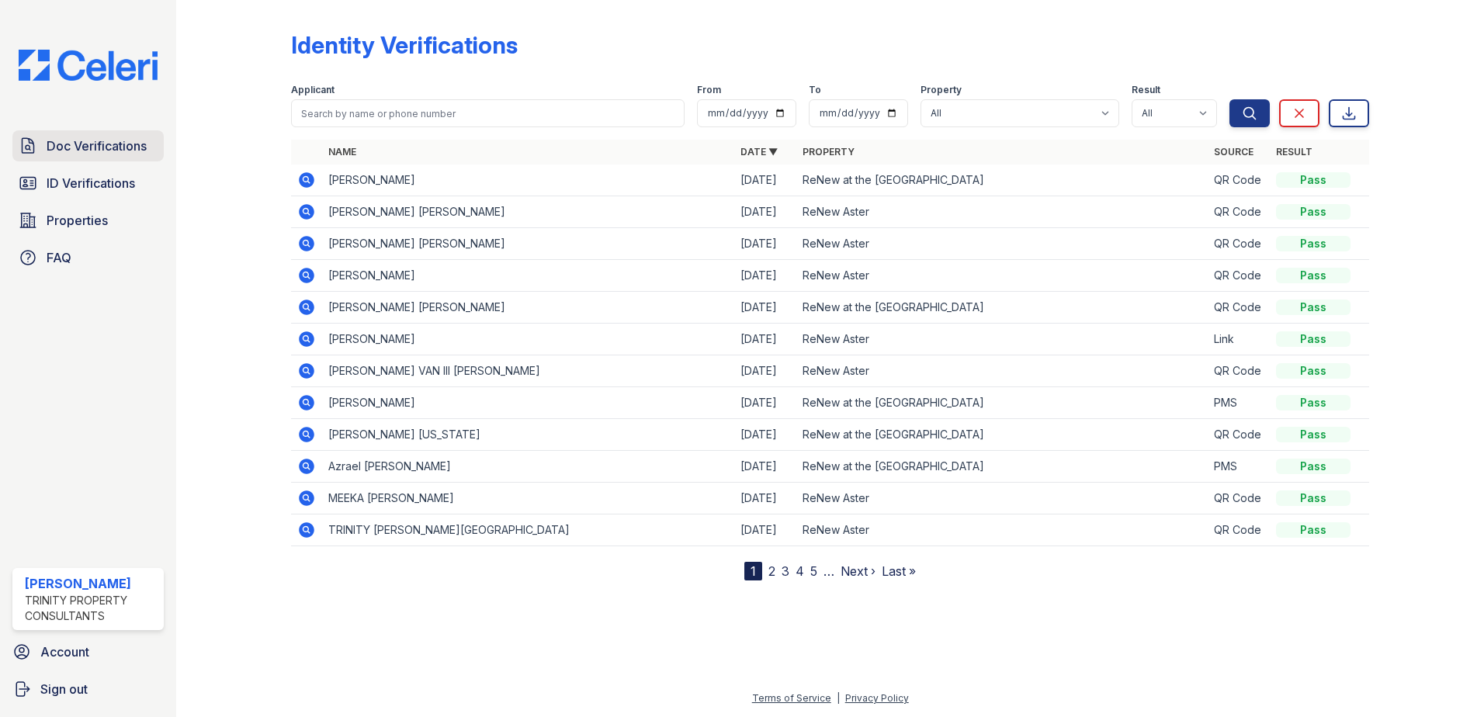
click at [128, 152] on span "Doc Verifications" at bounding box center [97, 146] width 100 height 19
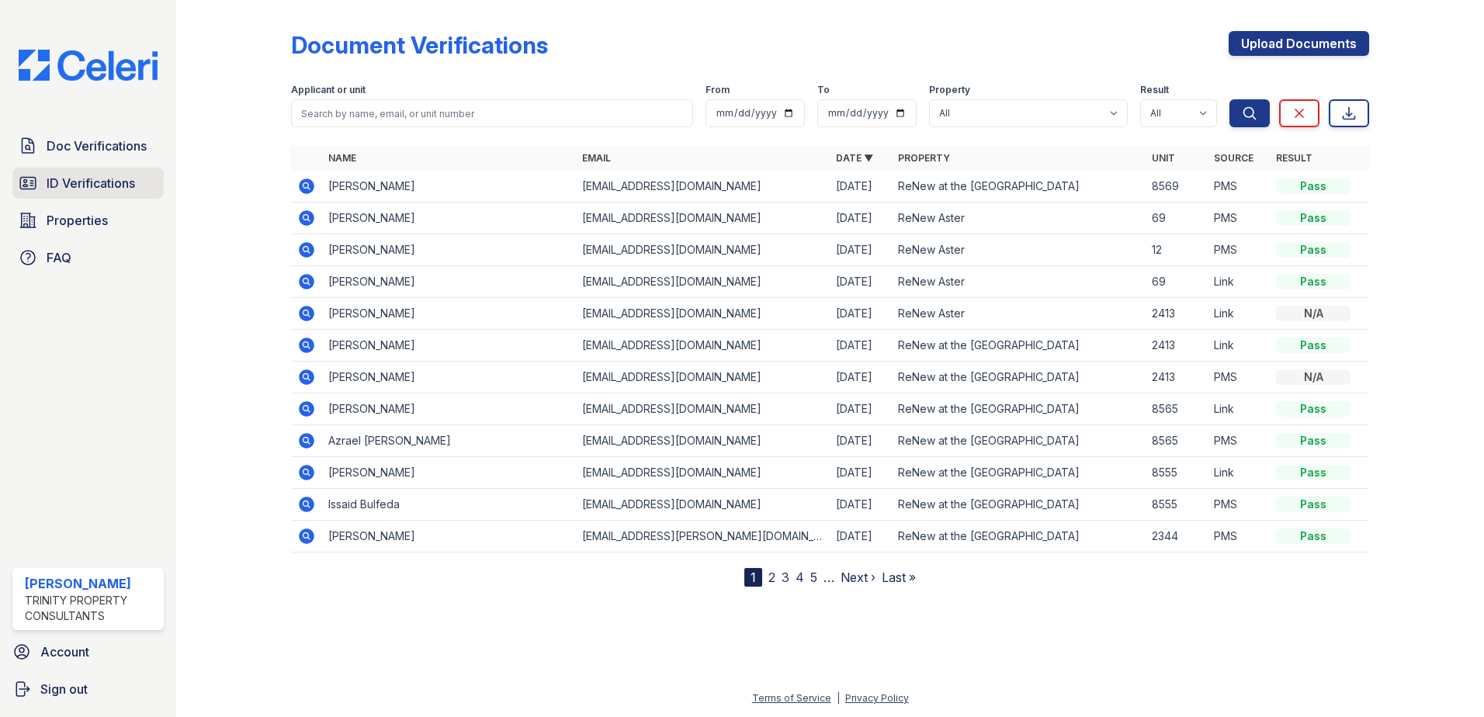
click at [99, 186] on span "ID Verifications" at bounding box center [91, 183] width 89 height 19
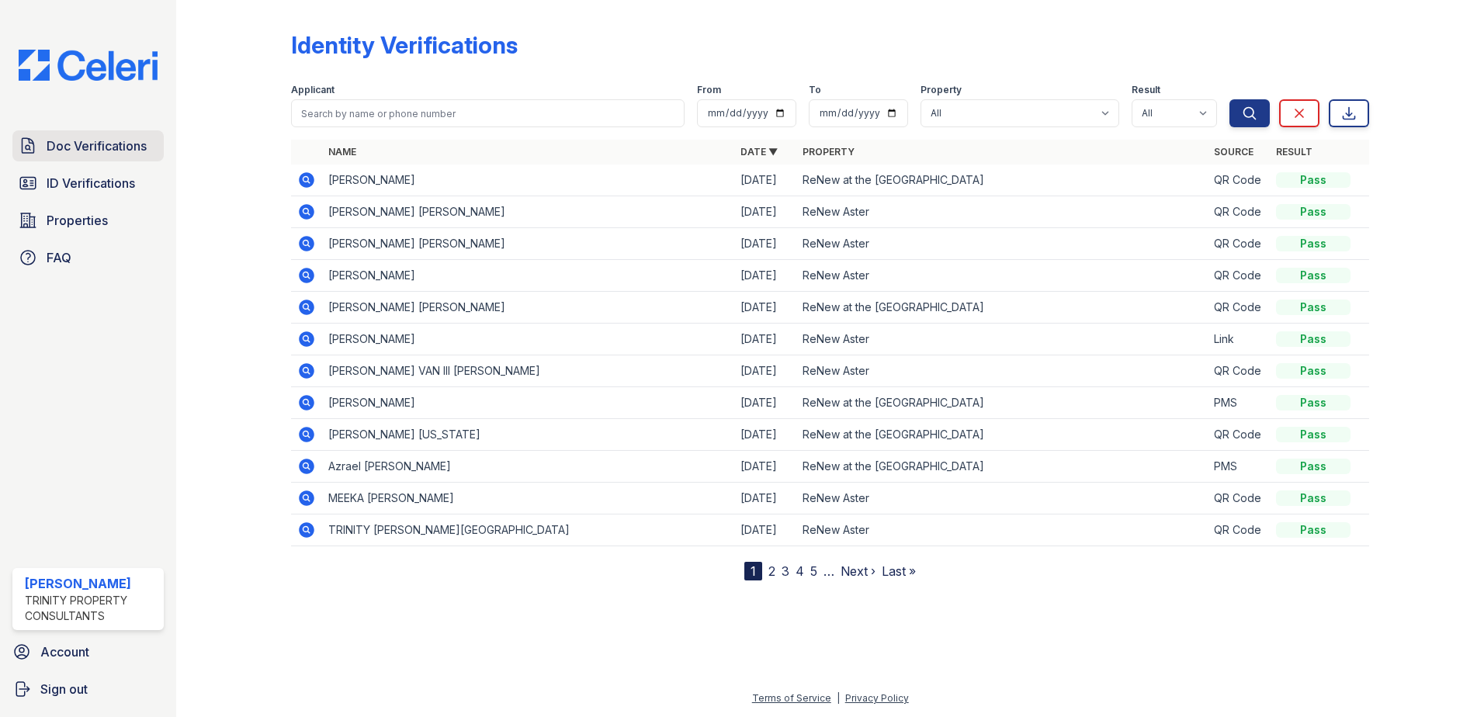
click at [94, 151] on span "Doc Verifications" at bounding box center [97, 146] width 100 height 19
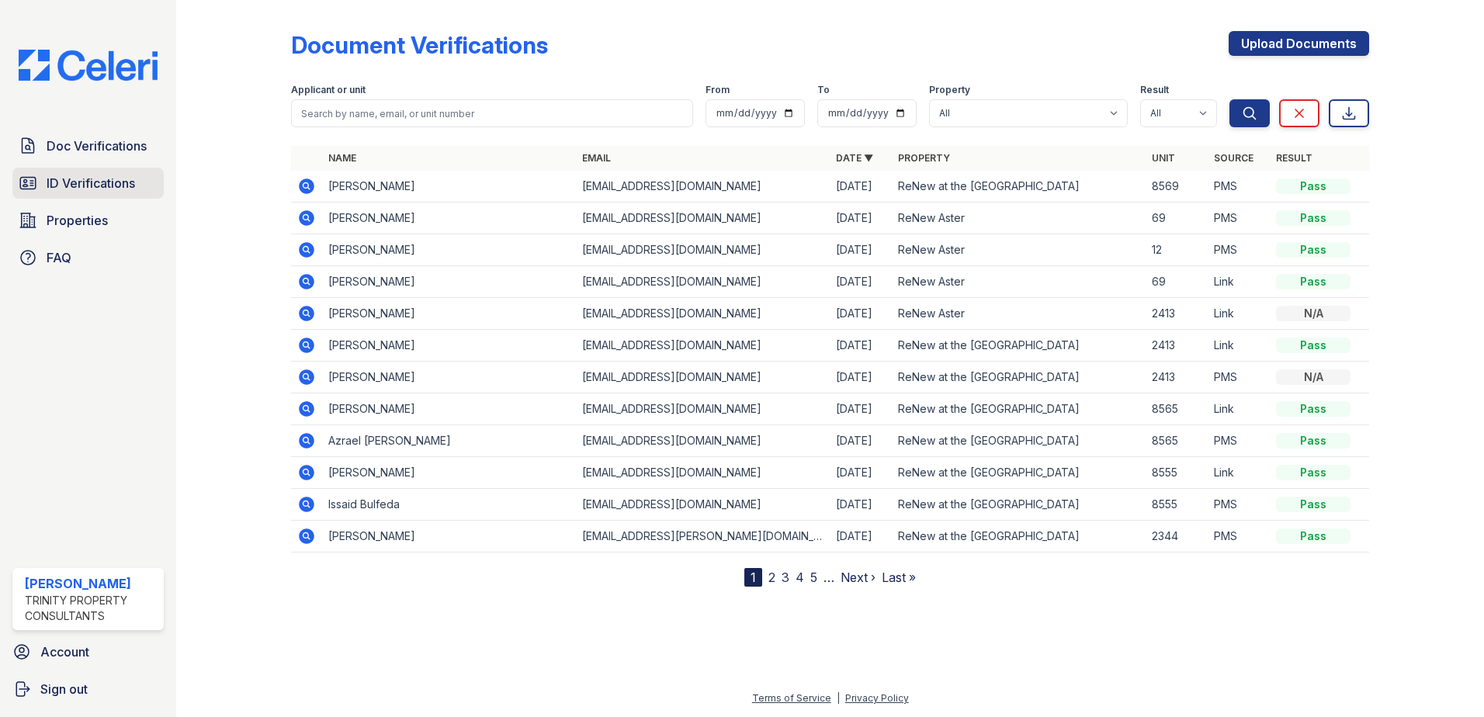
click at [126, 196] on link "ID Verifications" at bounding box center [87, 183] width 151 height 31
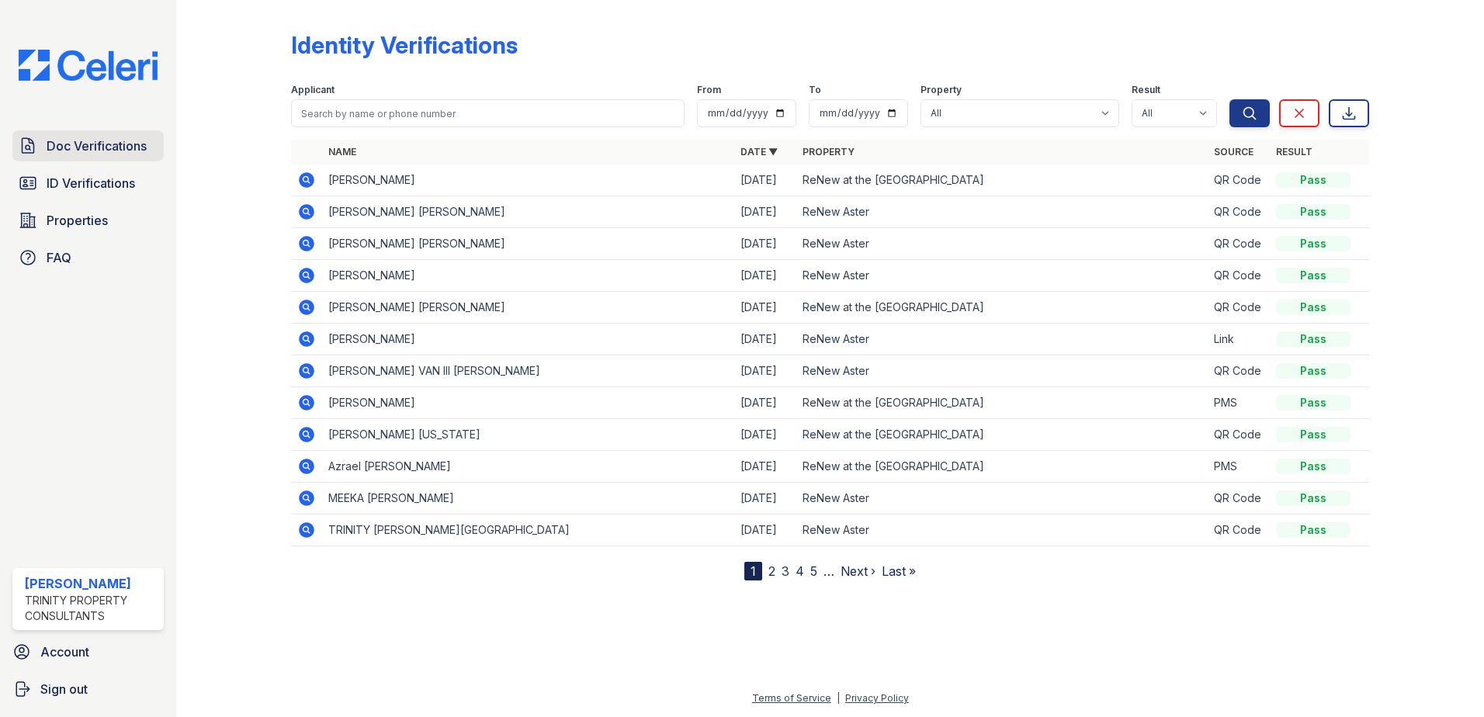
click at [128, 140] on span "Doc Verifications" at bounding box center [97, 146] width 100 height 19
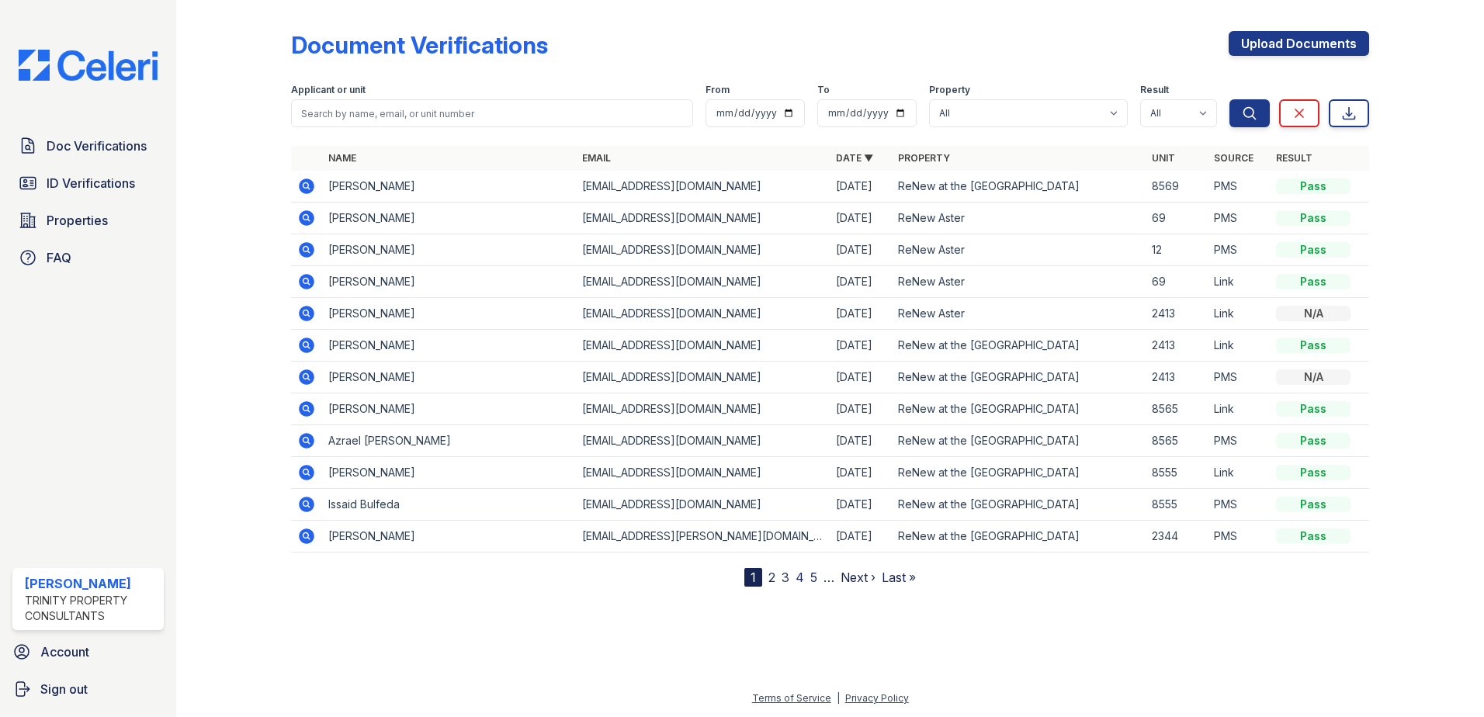
drag, startPoint x: 329, startPoint y: 192, endPoint x: 425, endPoint y: 189, distance: 96.3
click at [425, 189] on td "[PERSON_NAME]" at bounding box center [449, 187] width 254 height 32
drag, startPoint x: 425, startPoint y: 189, endPoint x: 378, endPoint y: 190, distance: 47.4
copy td "[PERSON_NAME]"
click at [100, 157] on link "Doc Verifications" at bounding box center [87, 145] width 151 height 31
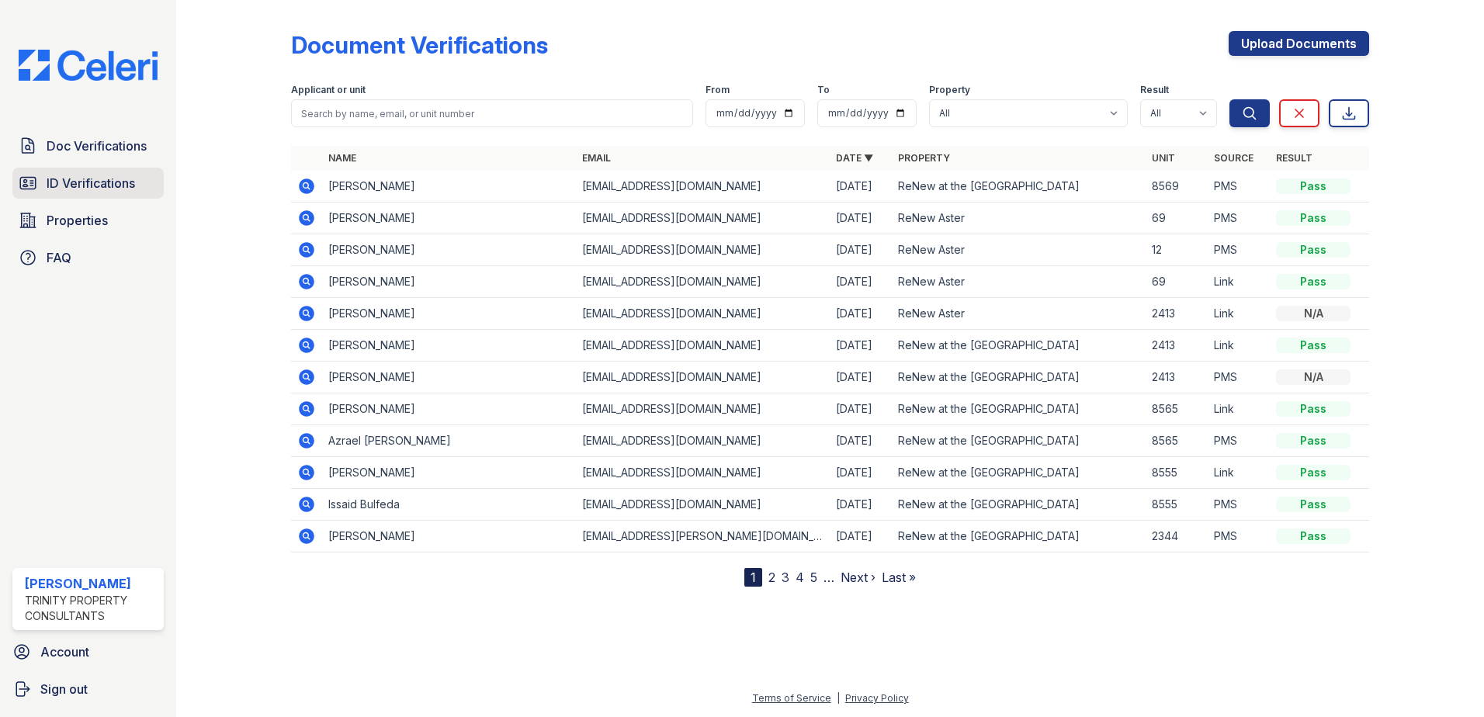
click at [95, 179] on span "ID Verifications" at bounding box center [91, 183] width 89 height 19
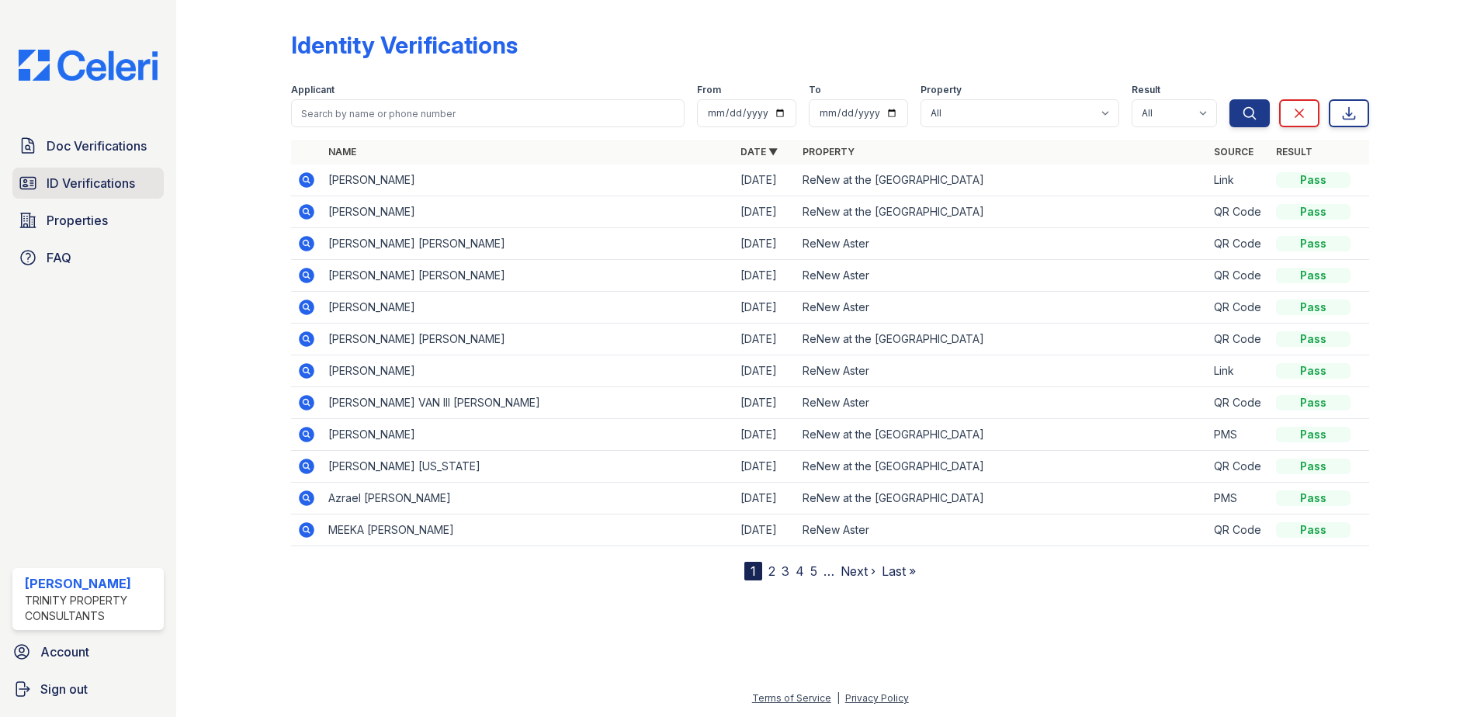
click at [95, 188] on span "ID Verifications" at bounding box center [91, 183] width 89 height 19
click at [310, 183] on icon at bounding box center [306, 180] width 19 height 19
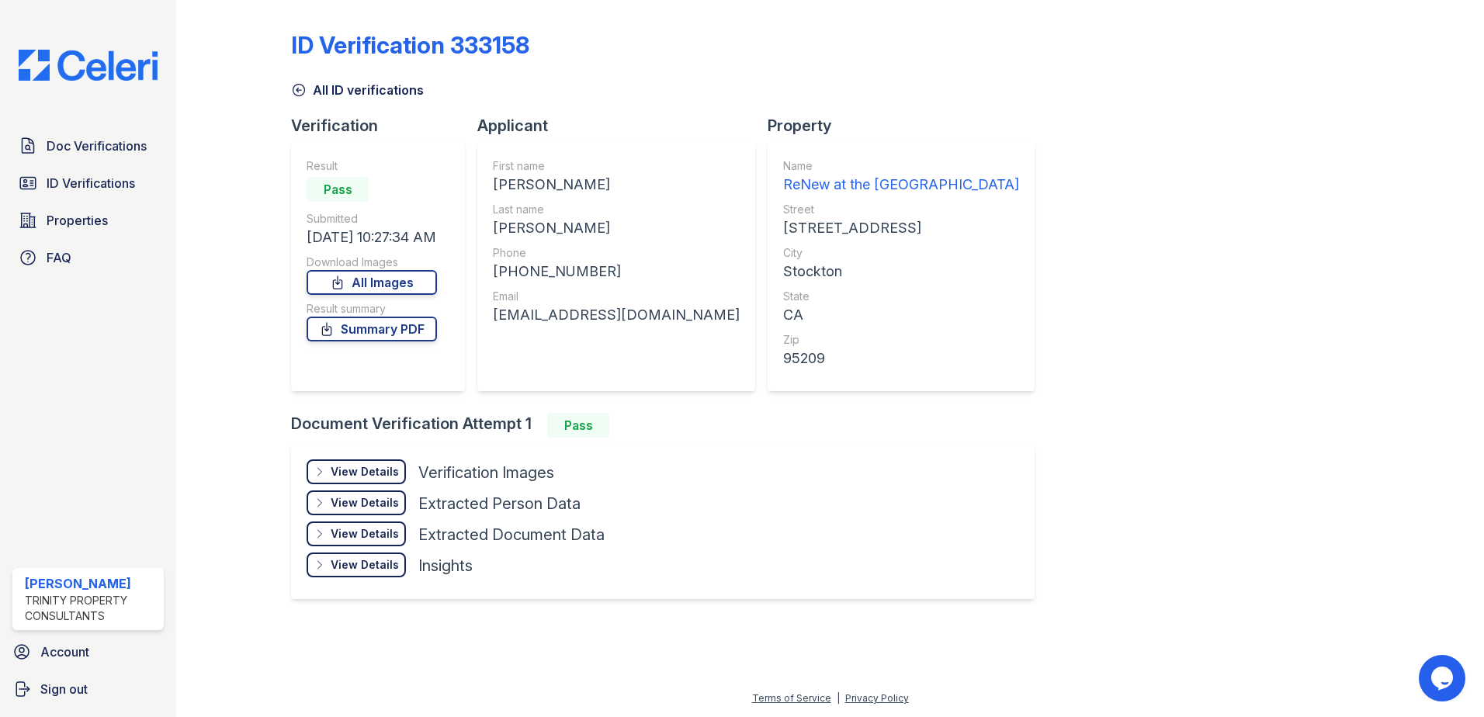
click at [357, 464] on div "View Details" at bounding box center [365, 472] width 68 height 16
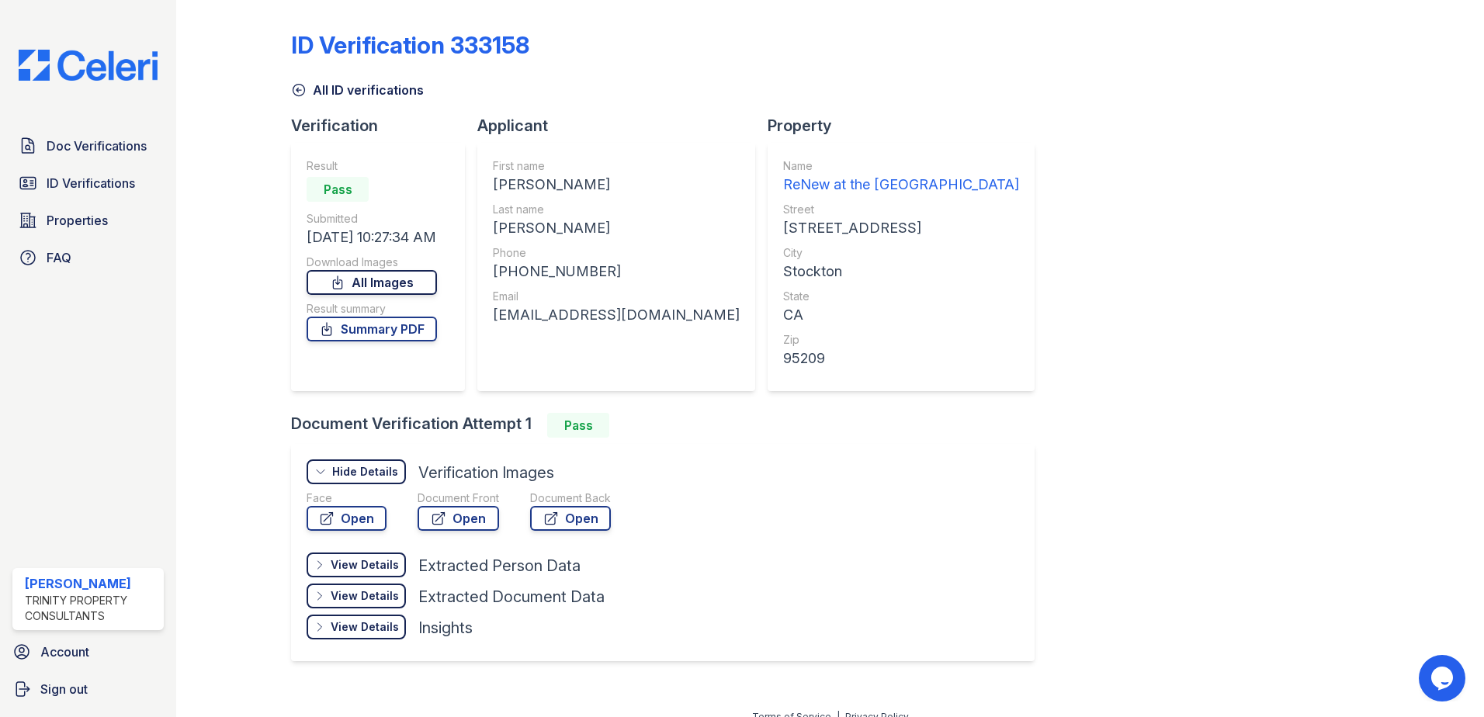
click at [370, 279] on link "All Images" at bounding box center [372, 282] width 130 height 25
click at [470, 516] on link "Open" at bounding box center [459, 518] width 82 height 25
click at [436, 523] on icon at bounding box center [439, 519] width 16 height 16
click at [390, 333] on link "Summary PDF" at bounding box center [372, 329] width 130 height 25
click at [106, 134] on link "Doc Verifications" at bounding box center [87, 145] width 151 height 31
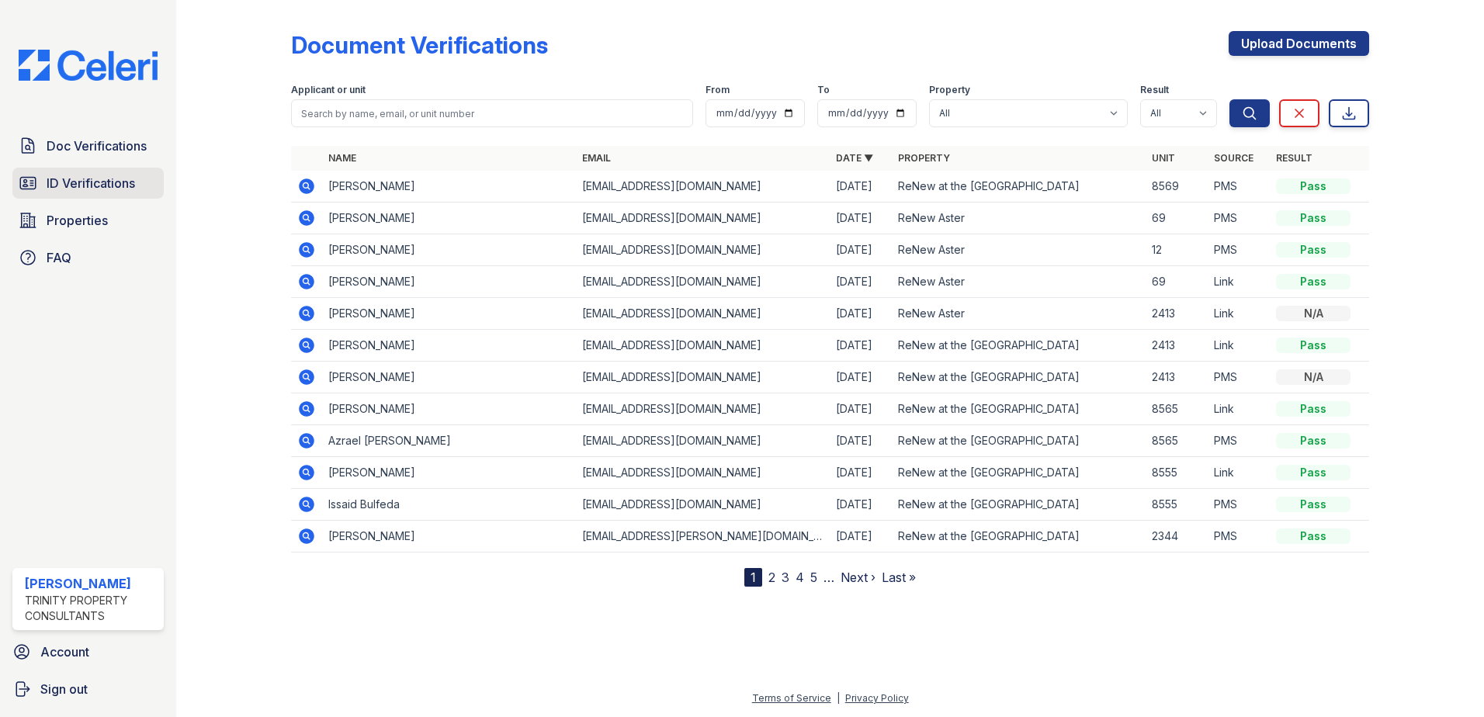
click at [120, 189] on span "ID Verifications" at bounding box center [91, 183] width 89 height 19
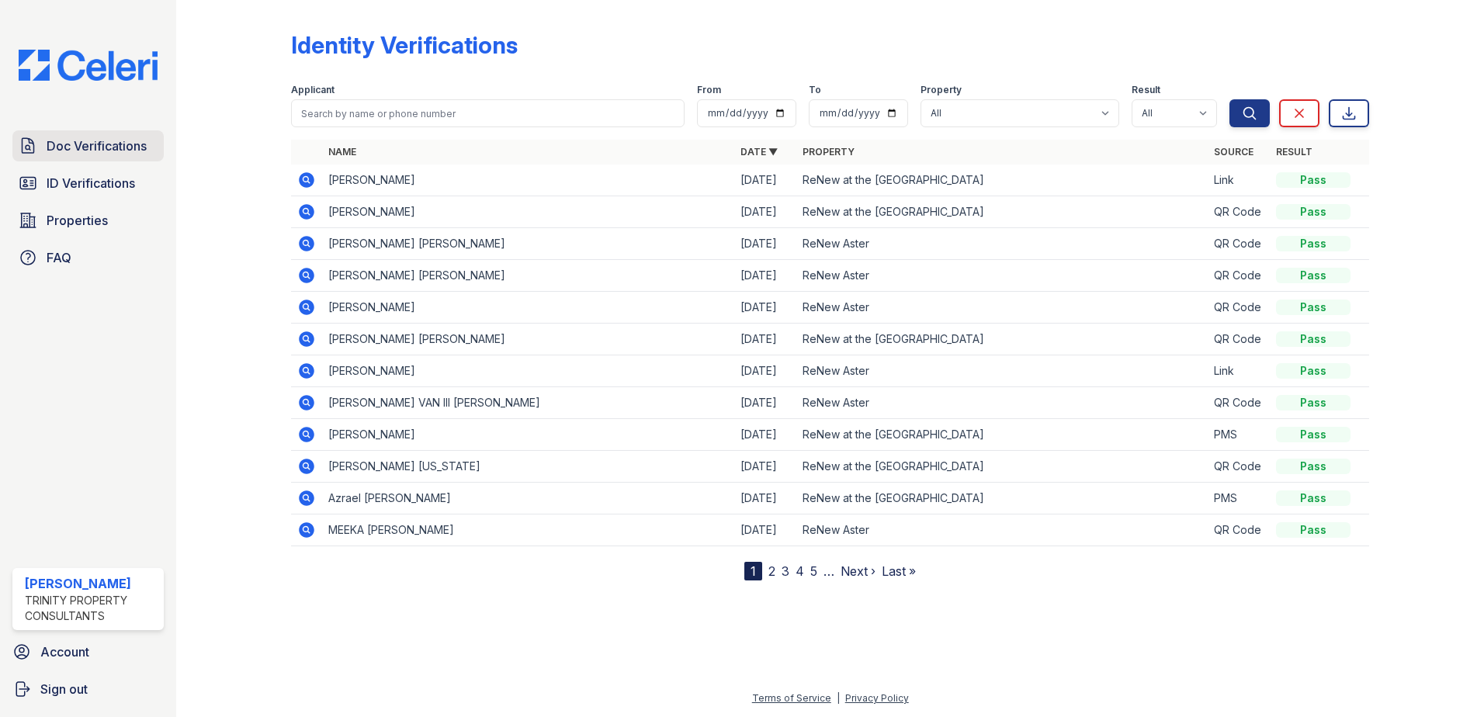
click at [117, 150] on span "Doc Verifications" at bounding box center [97, 146] width 100 height 19
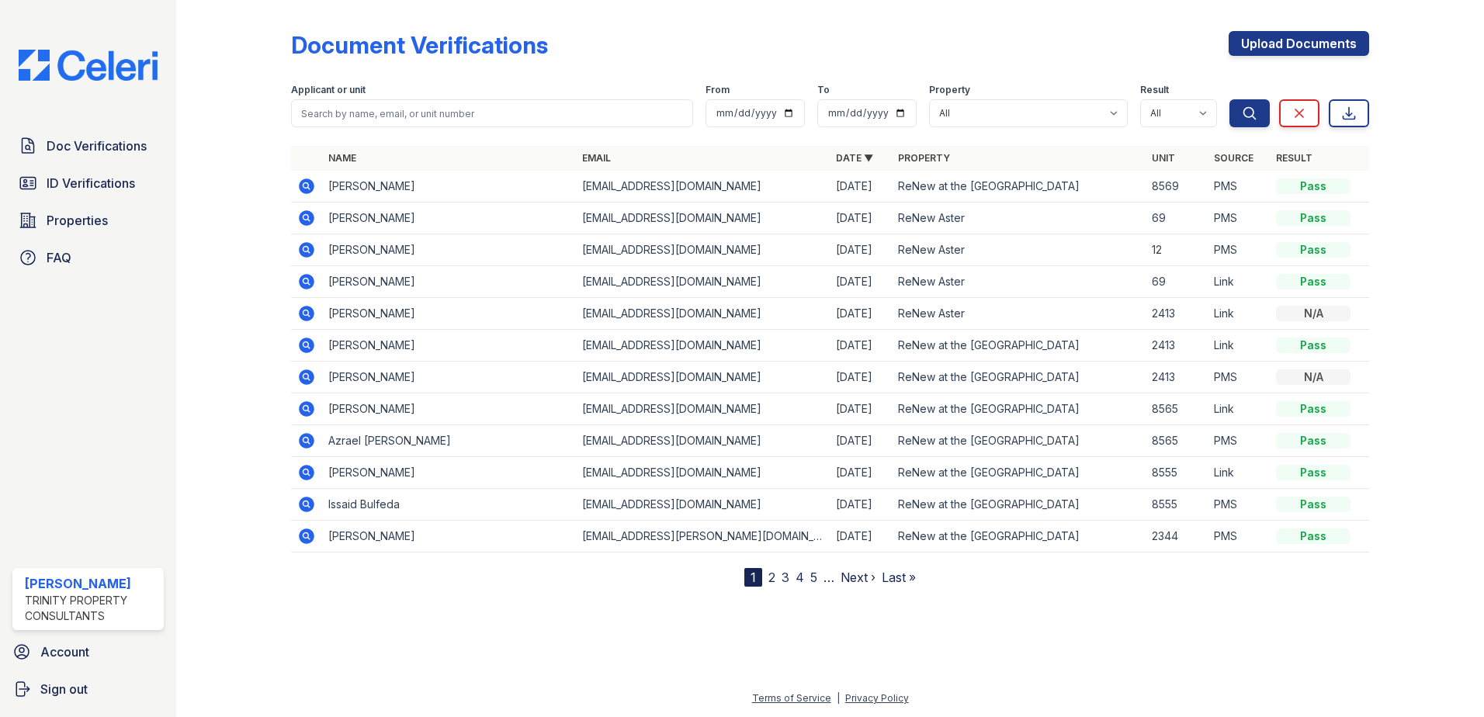
click at [307, 343] on icon at bounding box center [306, 344] width 4 height 4
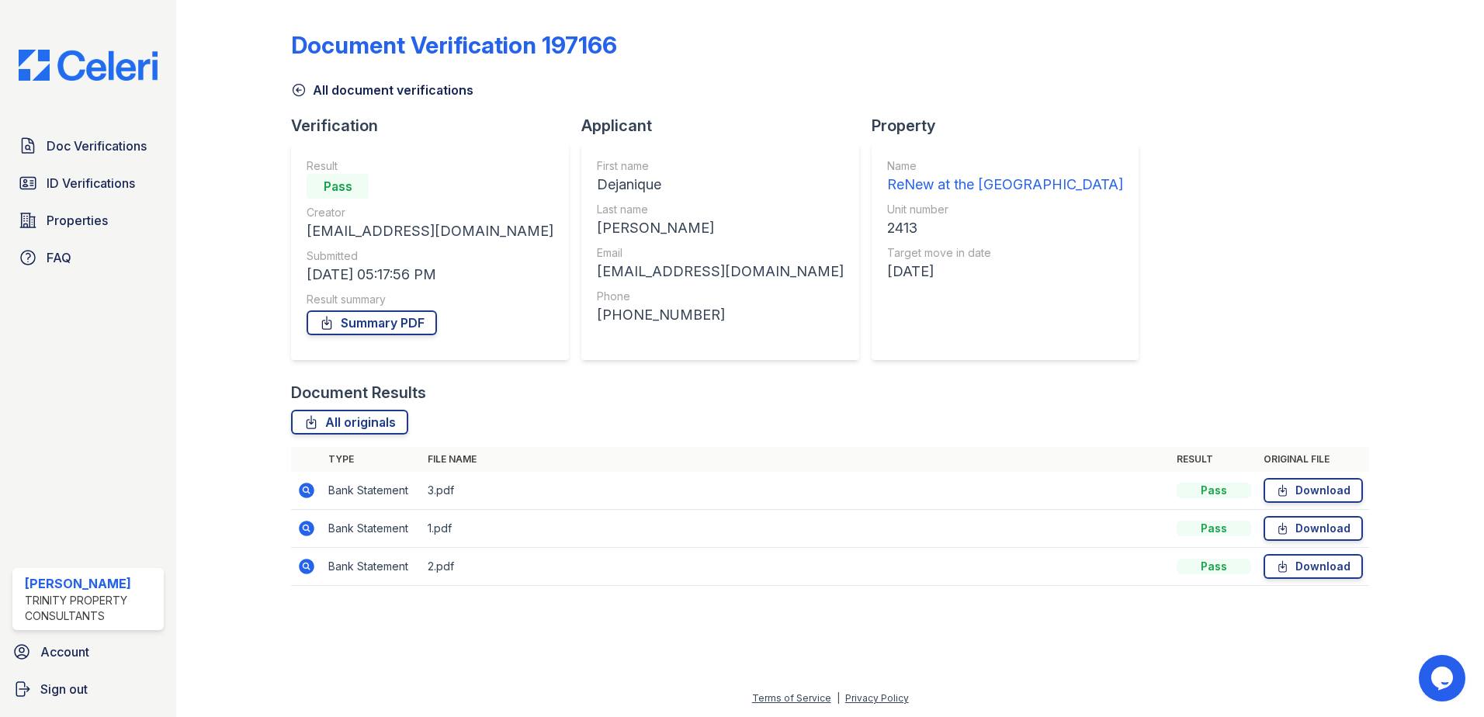
click at [384, 335] on div "Summary PDF" at bounding box center [430, 322] width 247 height 31
click at [387, 322] on link "Summary PDF" at bounding box center [372, 323] width 130 height 25
click at [124, 190] on span "ID Verifications" at bounding box center [91, 183] width 89 height 19
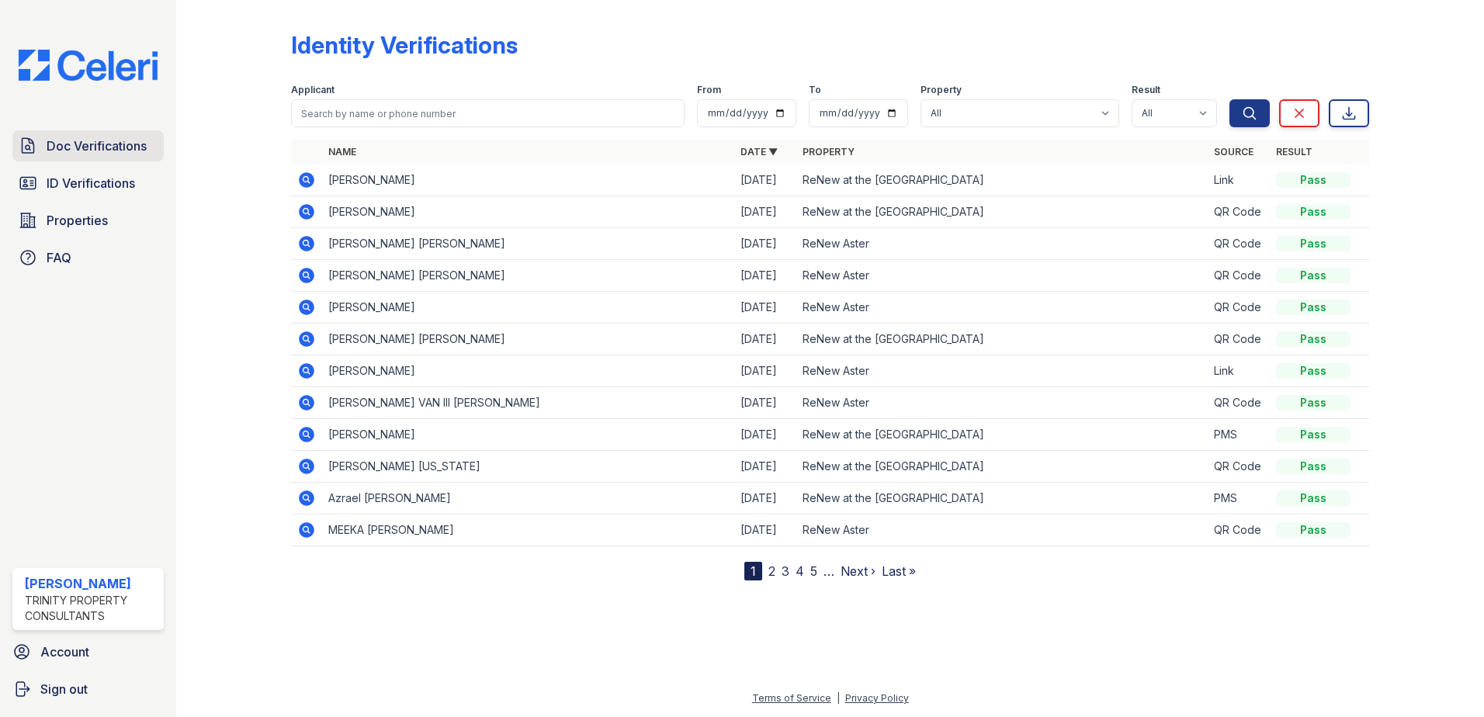
click at [114, 156] on link "Doc Verifications" at bounding box center [87, 145] width 151 height 31
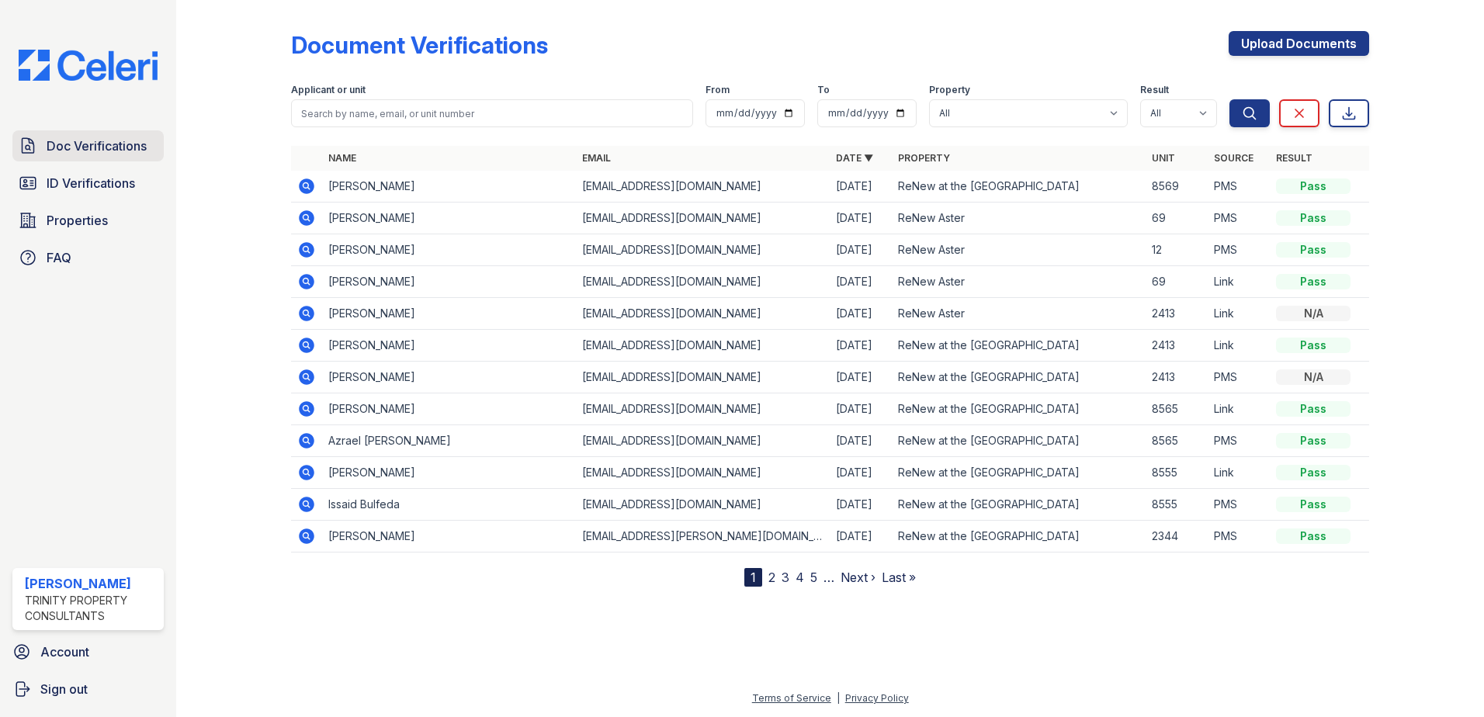
click at [110, 142] on span "Doc Verifications" at bounding box center [97, 146] width 100 height 19
click at [108, 178] on span "ID Verifications" at bounding box center [91, 183] width 89 height 19
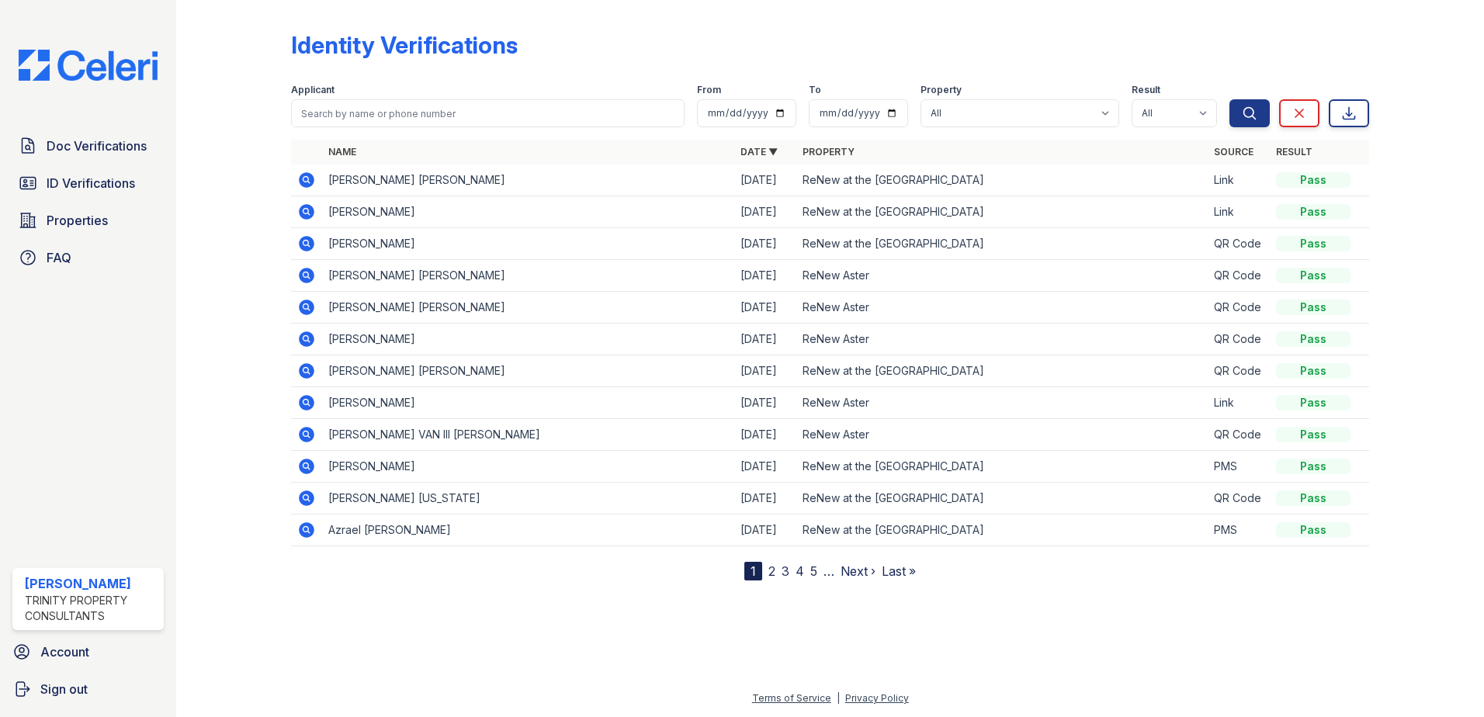
drag, startPoint x: 326, startPoint y: 179, endPoint x: 545, endPoint y: 179, distance: 218.9
click at [545, 179] on td "[PERSON_NAME] [PERSON_NAME]" at bounding box center [528, 181] width 412 height 32
drag, startPoint x: 545, startPoint y: 179, endPoint x: 507, endPoint y: 182, distance: 38.2
copy td "[PERSON_NAME] [PERSON_NAME]"
click at [592, 175] on td "[PERSON_NAME] [PERSON_NAME]" at bounding box center [528, 181] width 412 height 32
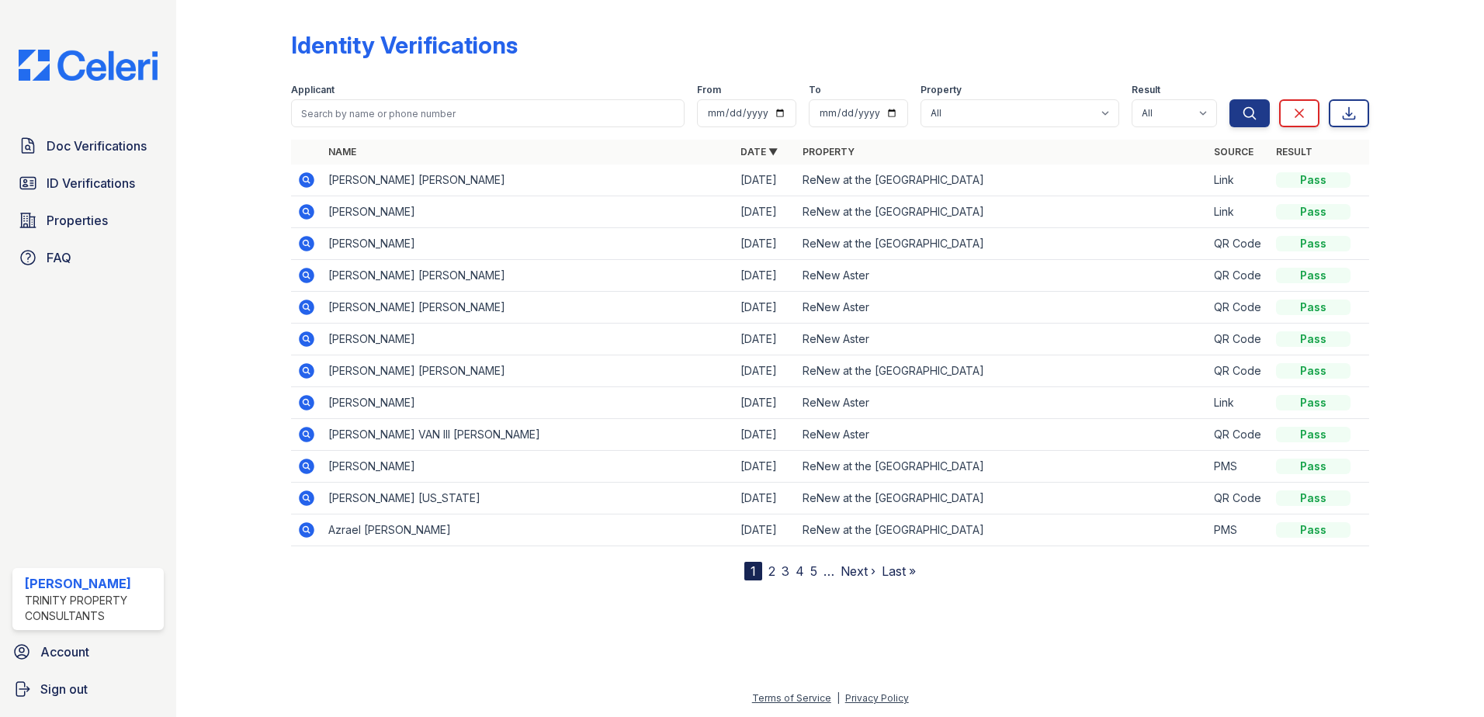
drag, startPoint x: 454, startPoint y: 174, endPoint x: 542, endPoint y: 175, distance: 87.7
click at [542, 175] on td "[PERSON_NAME] [PERSON_NAME]" at bounding box center [528, 181] width 412 height 32
drag, startPoint x: 542, startPoint y: 175, endPoint x: 519, endPoint y: 182, distance: 23.6
copy td "HABEEBULLAH"
click at [301, 181] on icon at bounding box center [307, 180] width 16 height 16
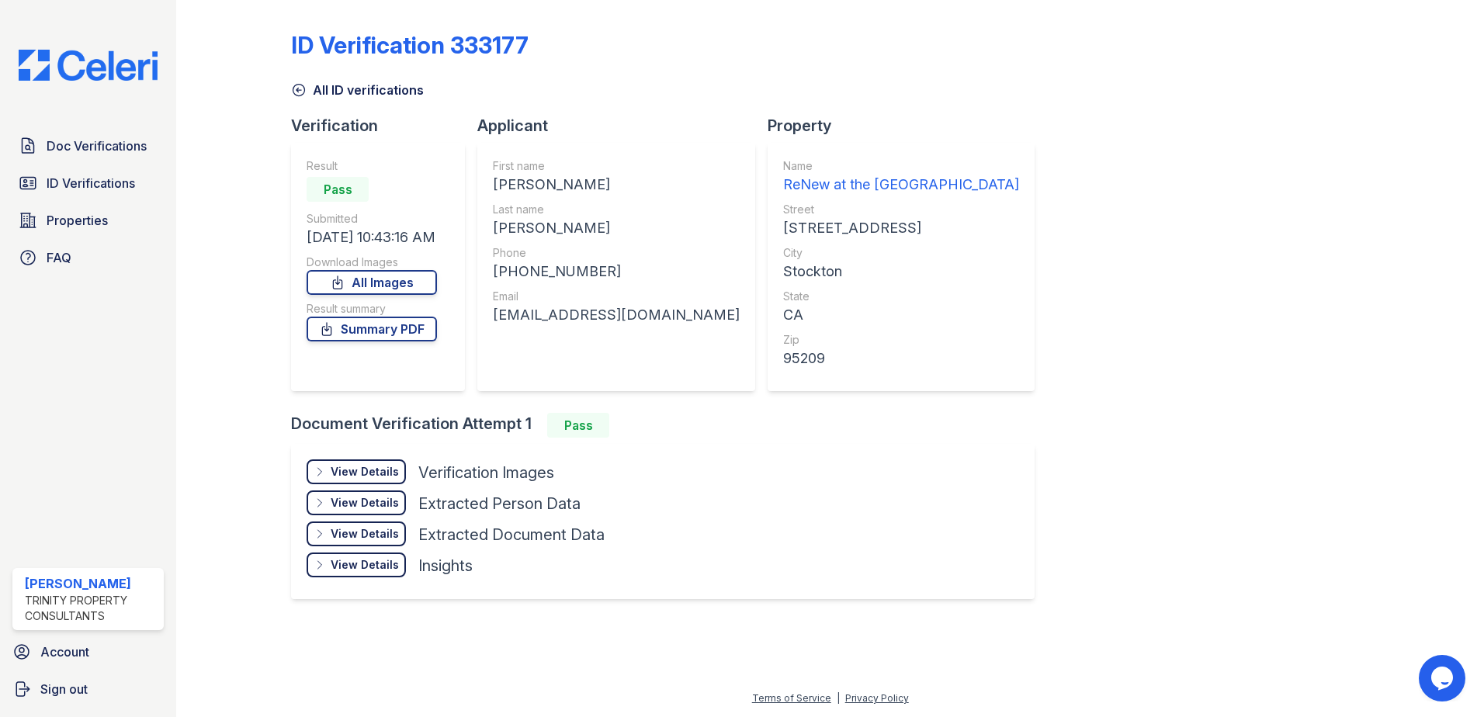
click at [355, 471] on div "View Details" at bounding box center [365, 472] width 68 height 16
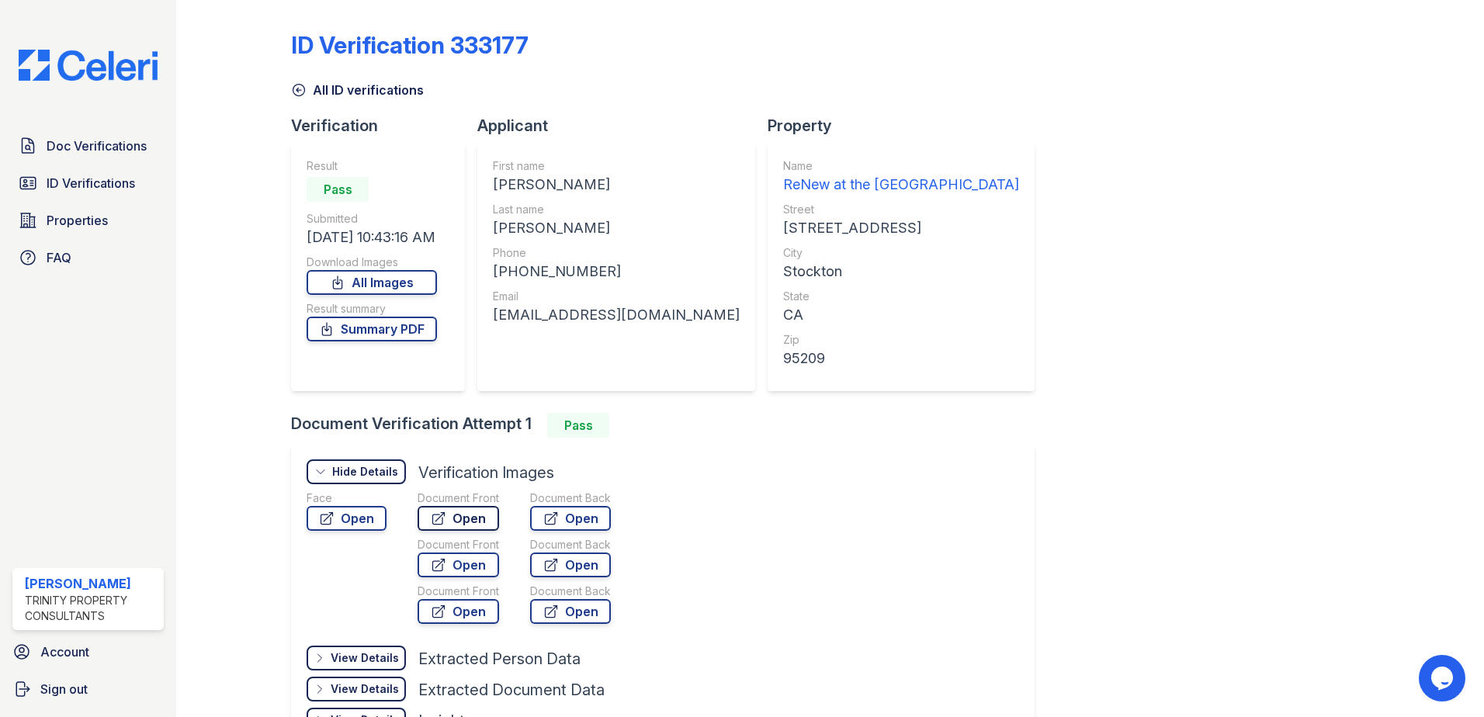
click at [446, 512] on link "Open" at bounding box center [459, 518] width 82 height 25
click at [103, 186] on span "ID Verifications" at bounding box center [91, 183] width 89 height 19
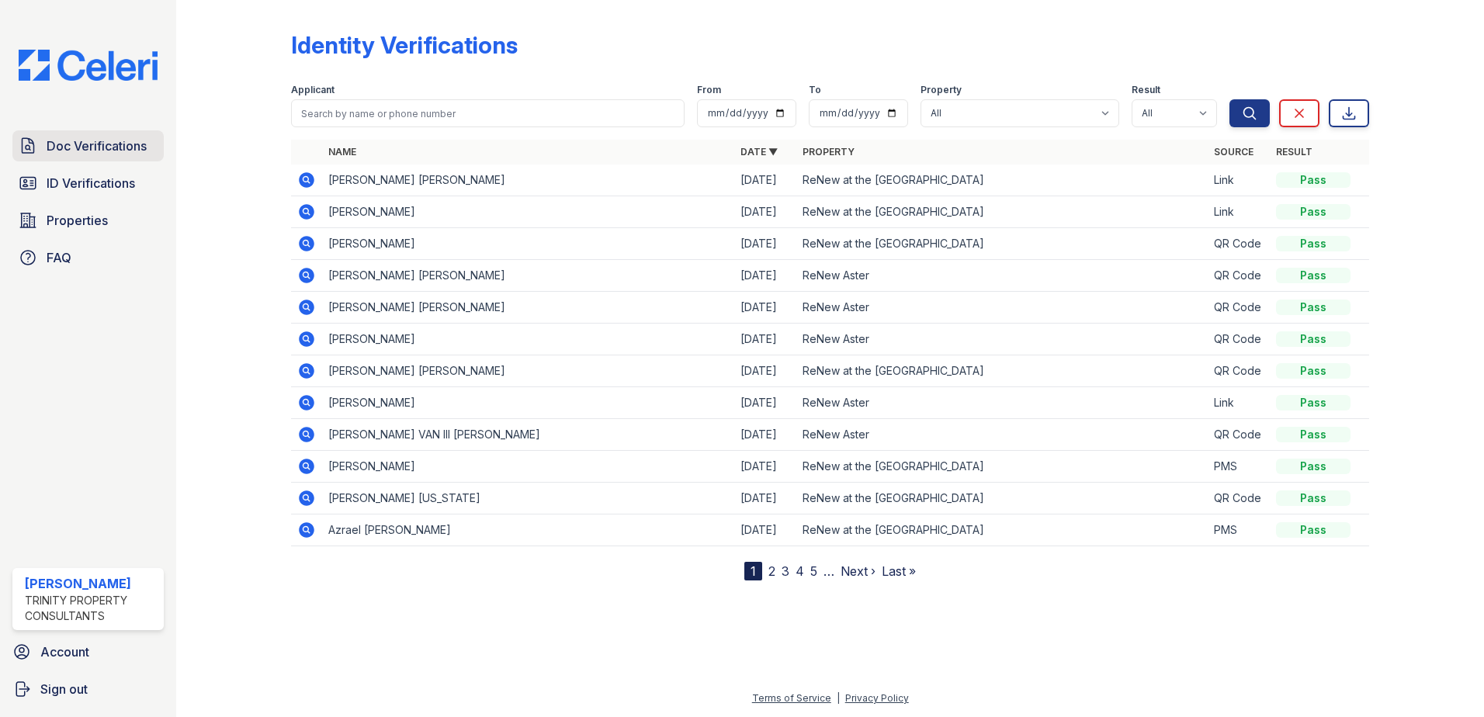
click at [57, 143] on span "Doc Verifications" at bounding box center [97, 146] width 100 height 19
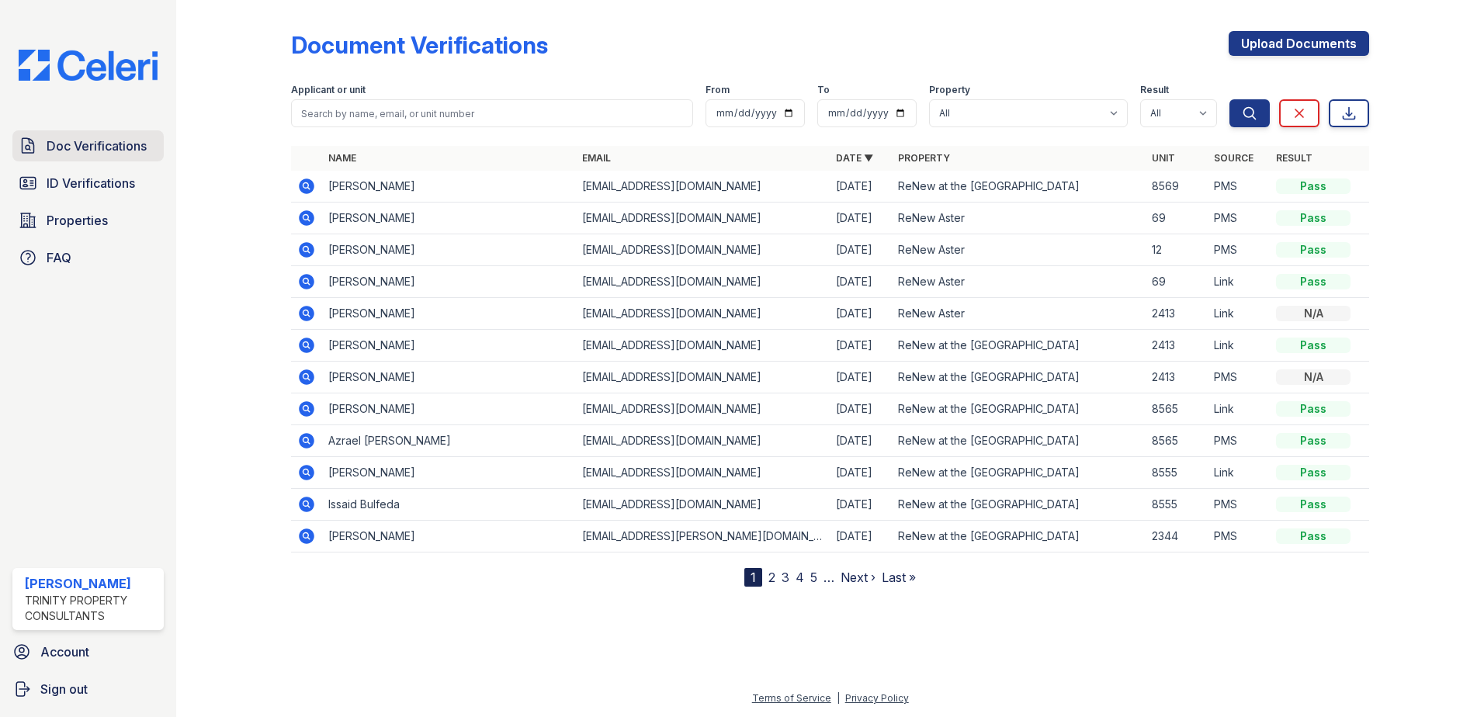
click at [93, 156] on link "Doc Verifications" at bounding box center [87, 145] width 151 height 31
click at [99, 189] on span "ID Verifications" at bounding box center [91, 183] width 89 height 19
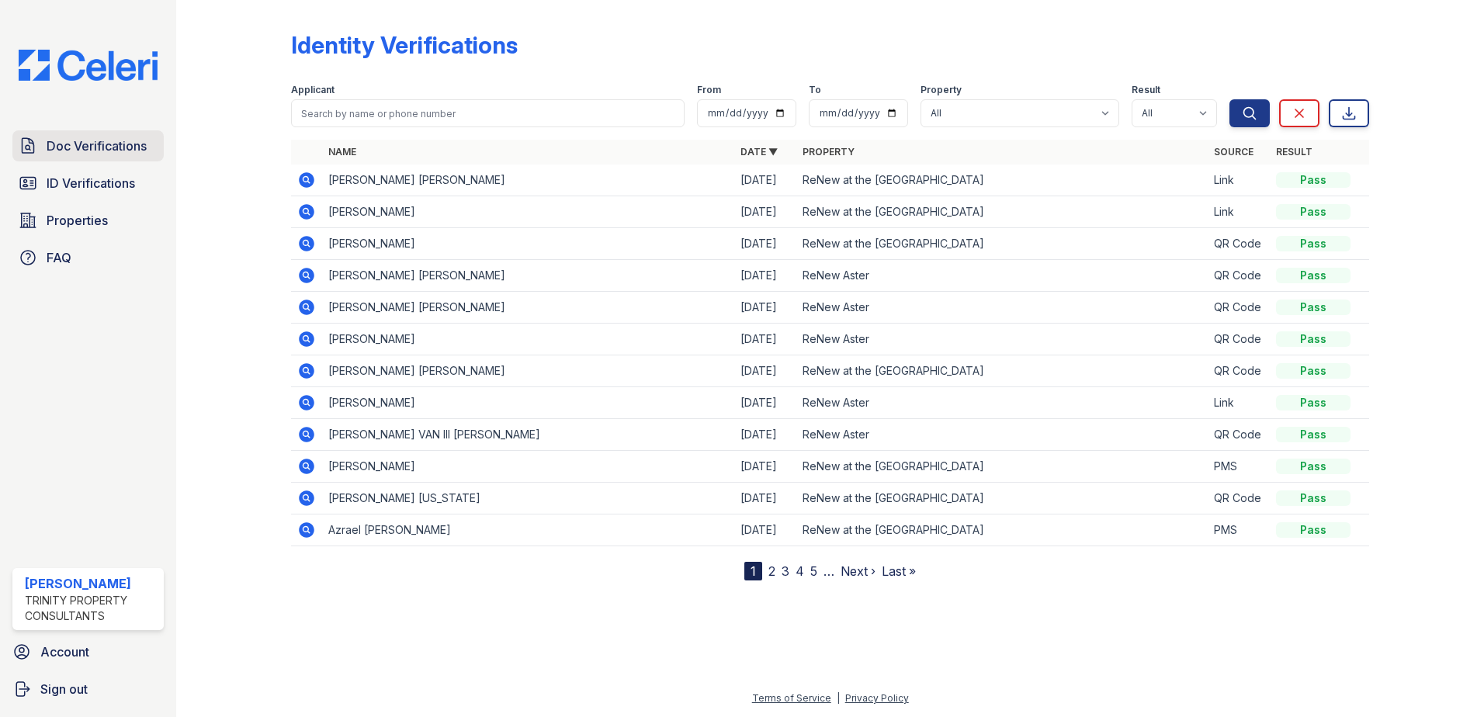
click at [111, 155] on span "Doc Verifications" at bounding box center [97, 146] width 100 height 19
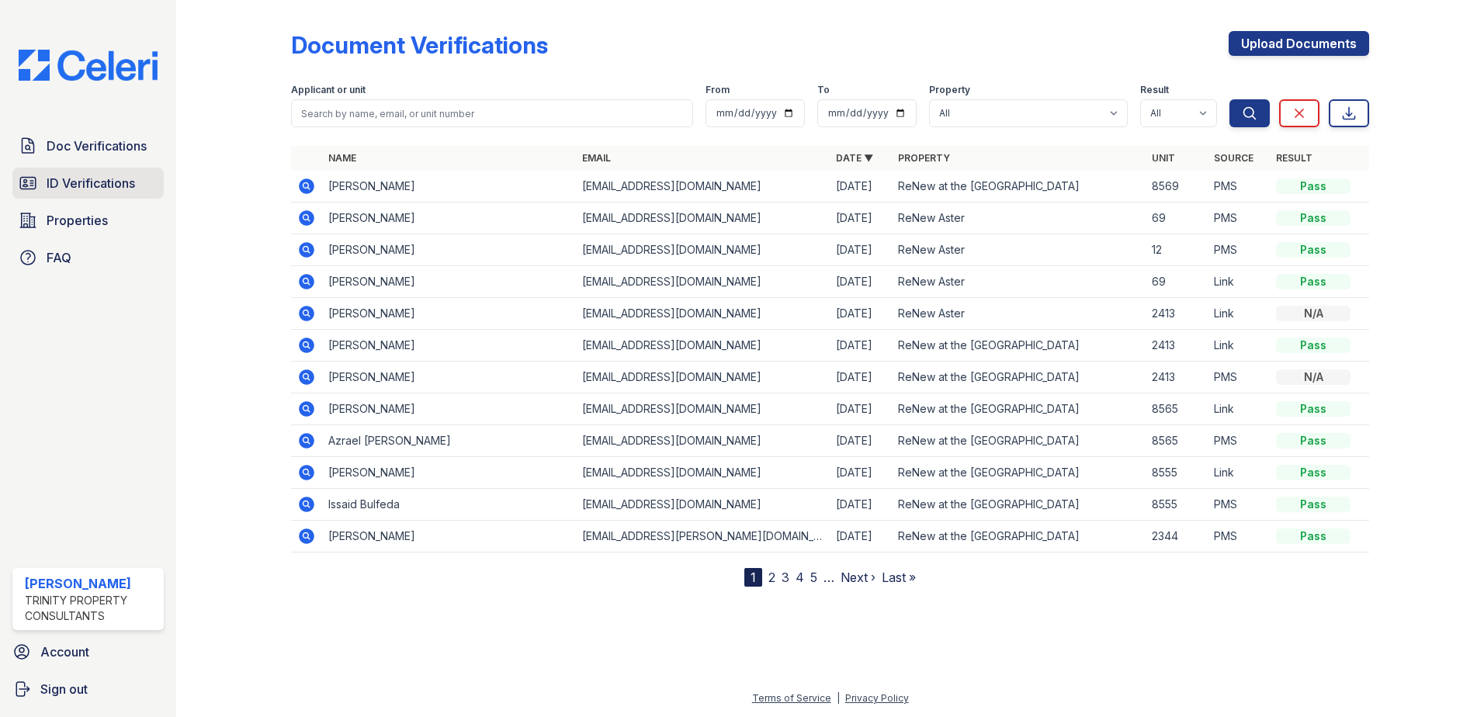
click at [110, 182] on span "ID Verifications" at bounding box center [91, 183] width 89 height 19
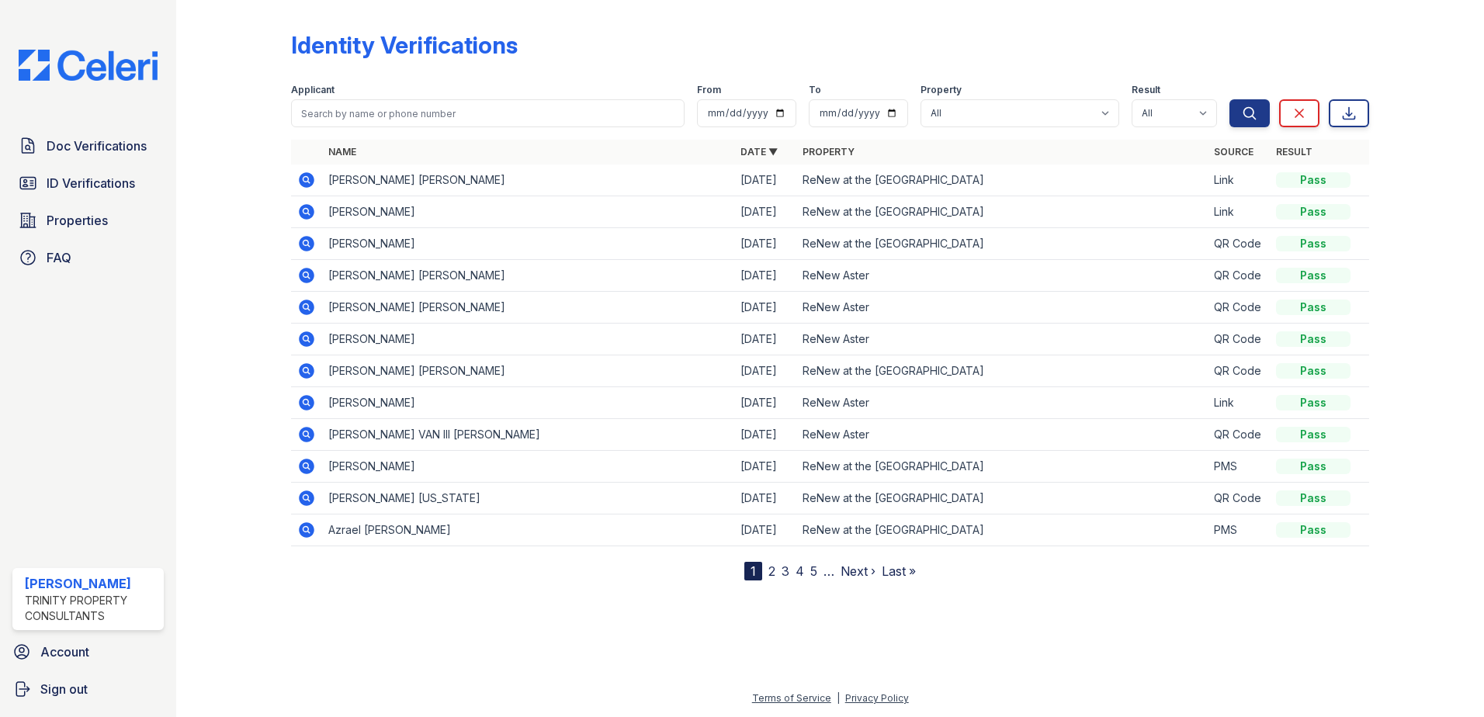
click at [427, 187] on td "[PERSON_NAME] [PERSON_NAME]" at bounding box center [528, 181] width 412 height 32
